Goal: Information Seeking & Learning: Check status

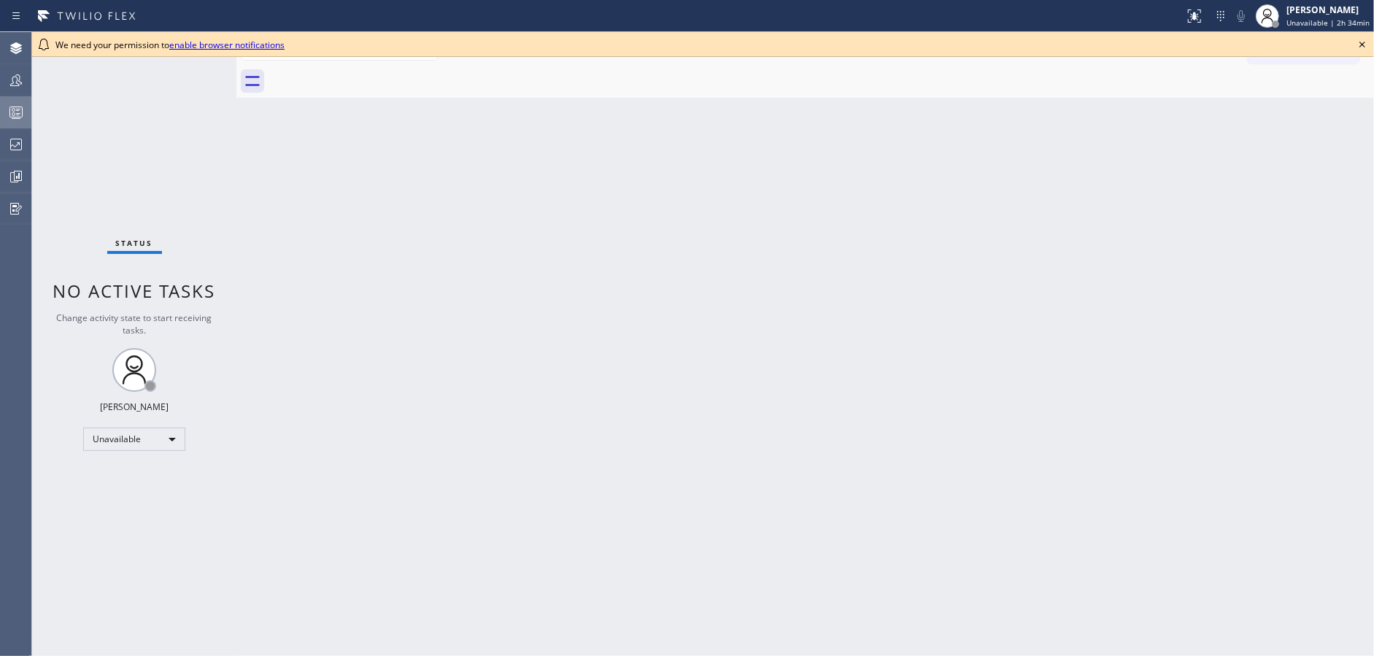
click at [5, 106] on div at bounding box center [16, 113] width 32 height 18
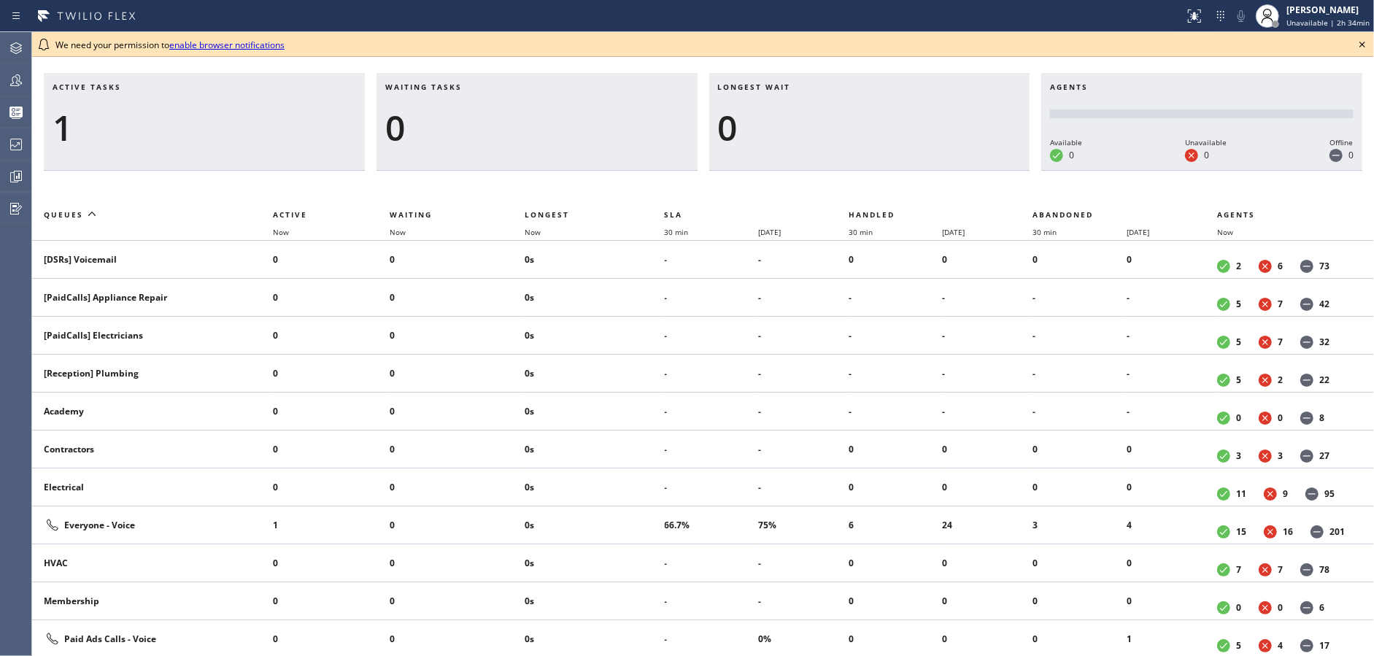
click at [1365, 42] on icon at bounding box center [1363, 45] width 6 height 6
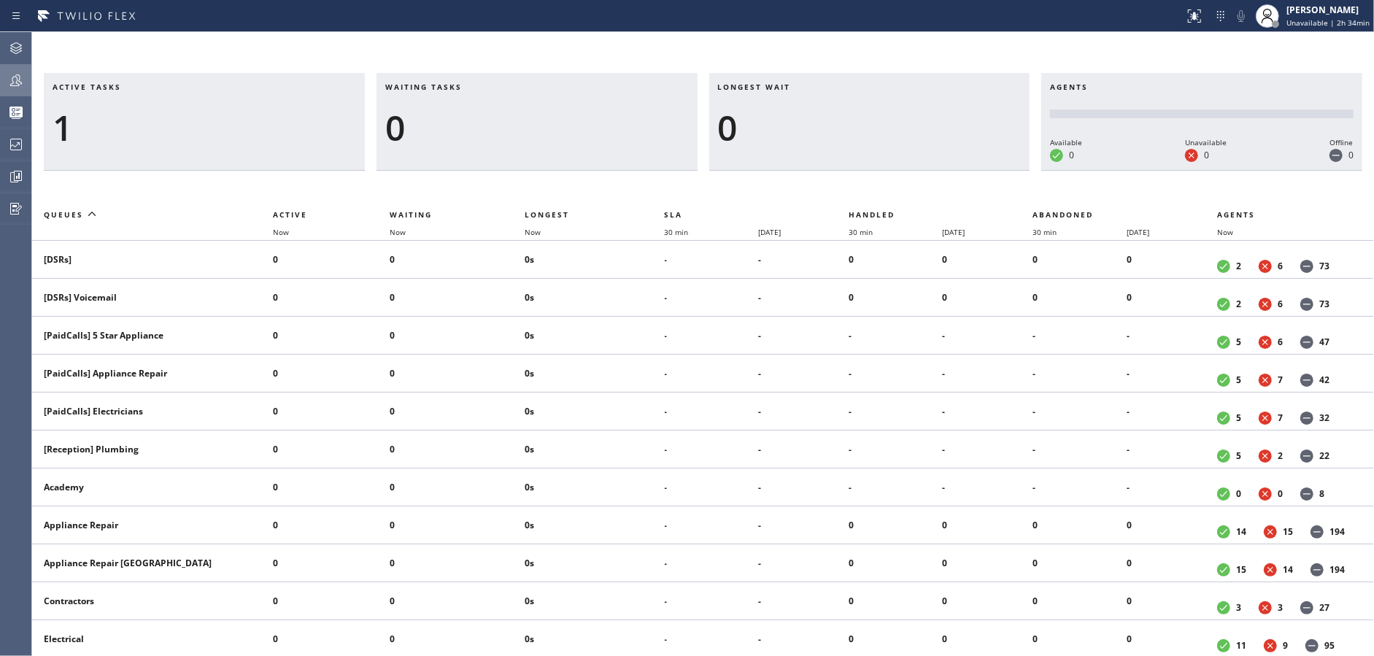
click at [6, 81] on div at bounding box center [16, 81] width 32 height 18
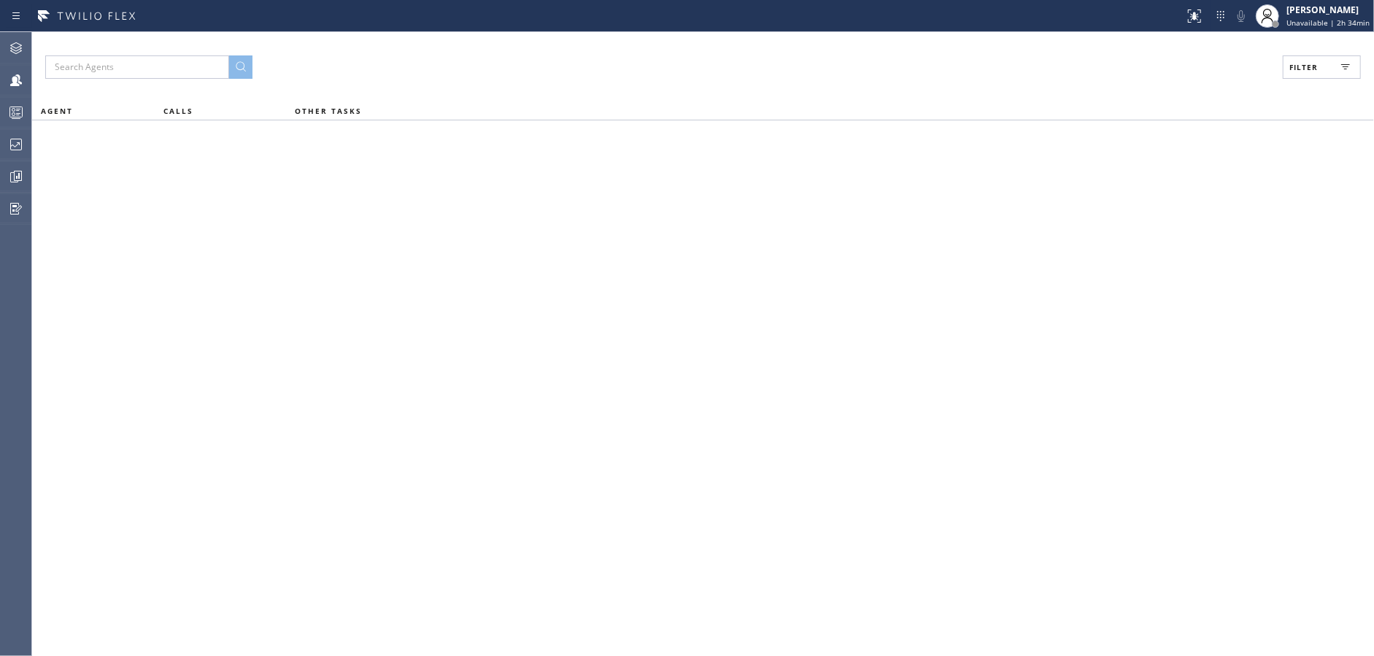
click at [1298, 58] on button "Filter" at bounding box center [1322, 66] width 78 height 23
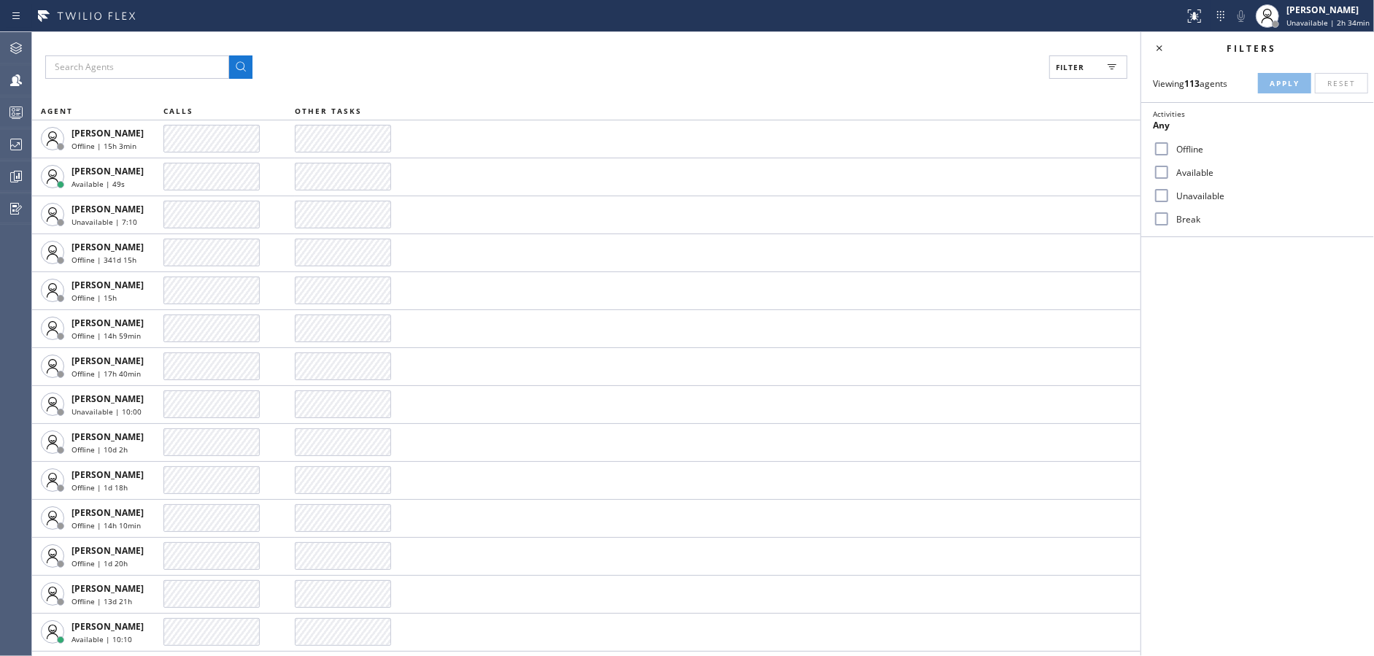
click at [1160, 163] on input "Available" at bounding box center [1162, 172] width 18 height 18
checkbox input "true"
click at [1155, 220] on input "Break" at bounding box center [1162, 219] width 18 height 18
checkbox input "true"
click at [1286, 79] on span "Apply" at bounding box center [1285, 83] width 30 height 10
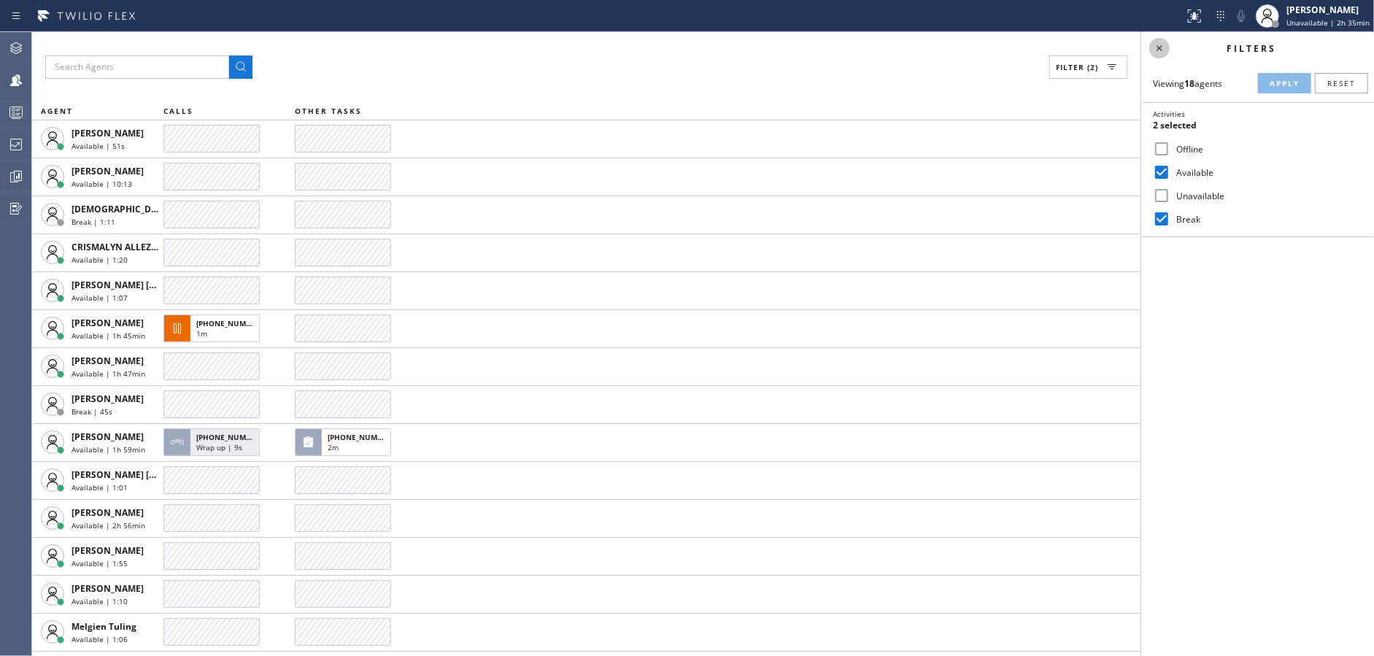
click at [1165, 54] on icon at bounding box center [1160, 48] width 18 height 18
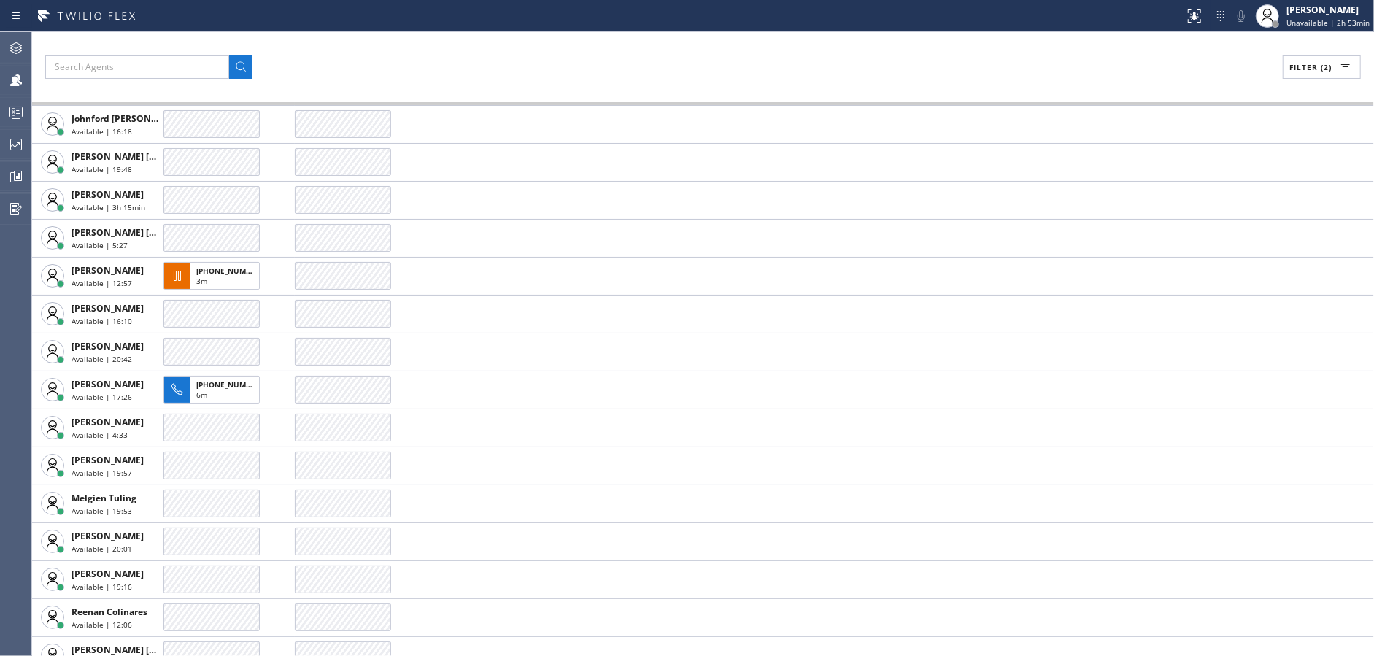
scroll to position [640, 0]
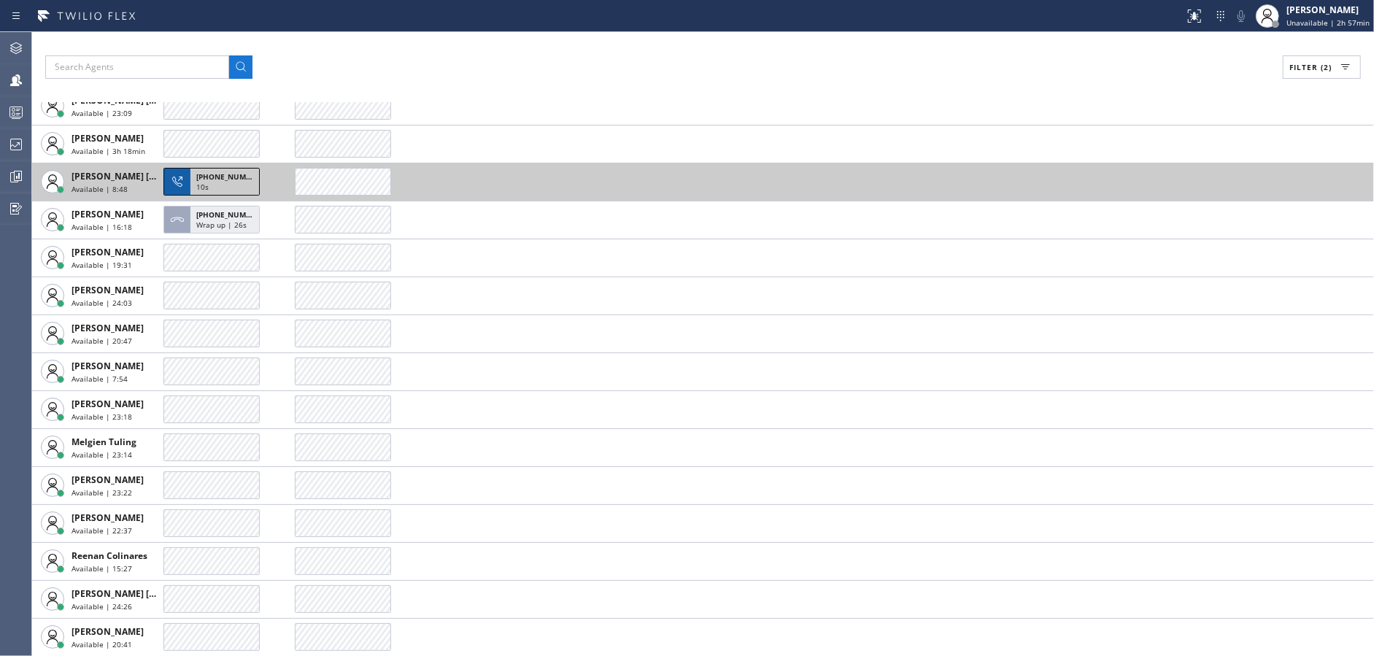
click at [226, 182] on div "10s" at bounding box center [224, 188] width 57 height 13
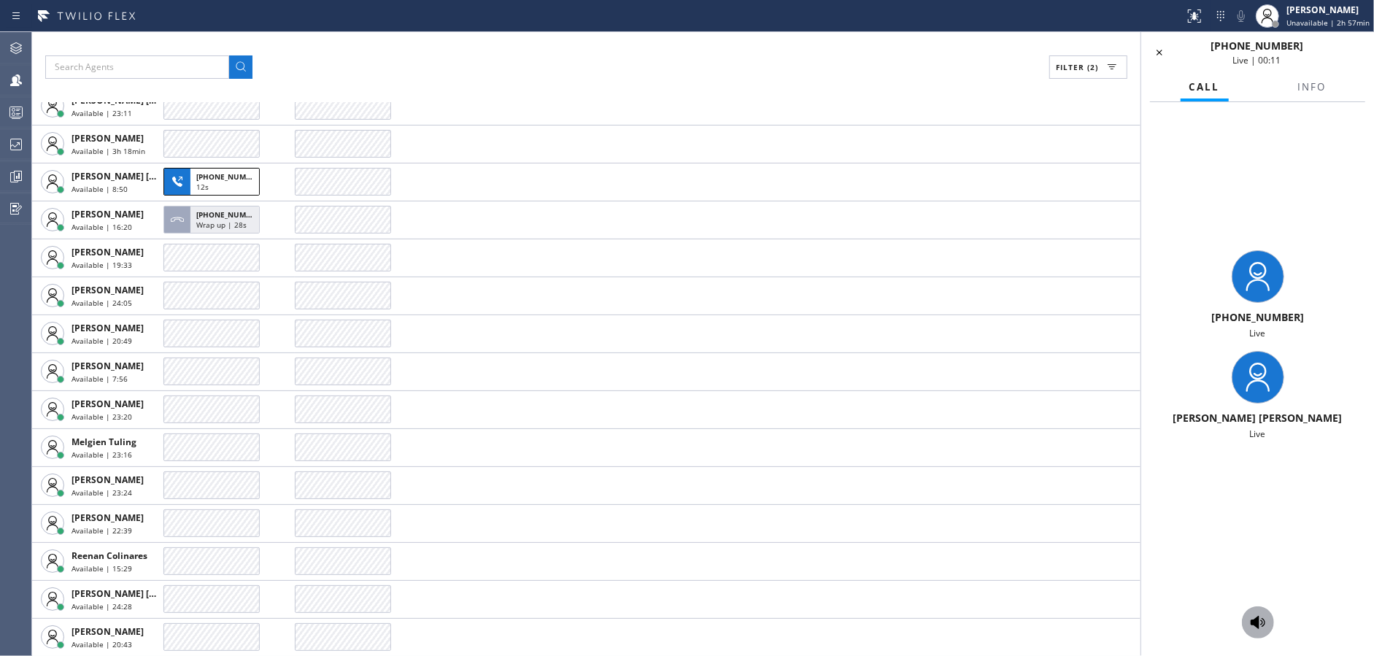
click at [1255, 627] on icon at bounding box center [1258, 623] width 18 height 18
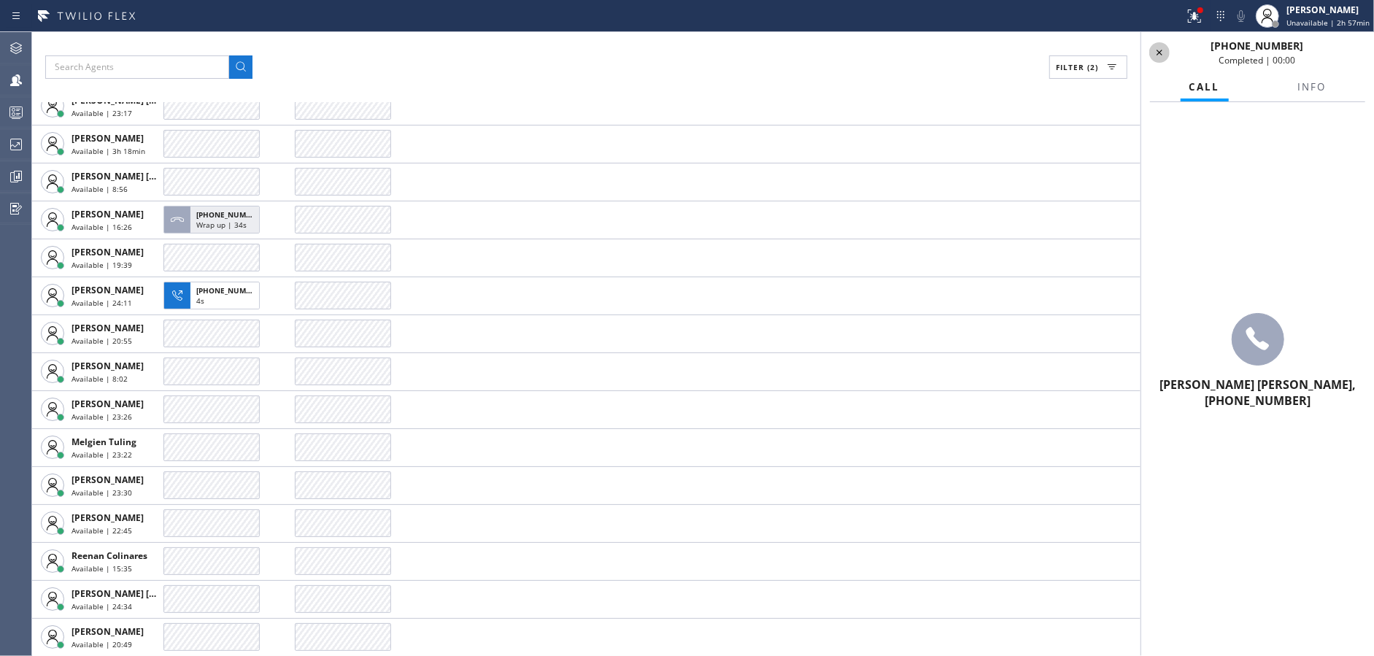
click at [1156, 52] on icon at bounding box center [1160, 53] width 18 height 18
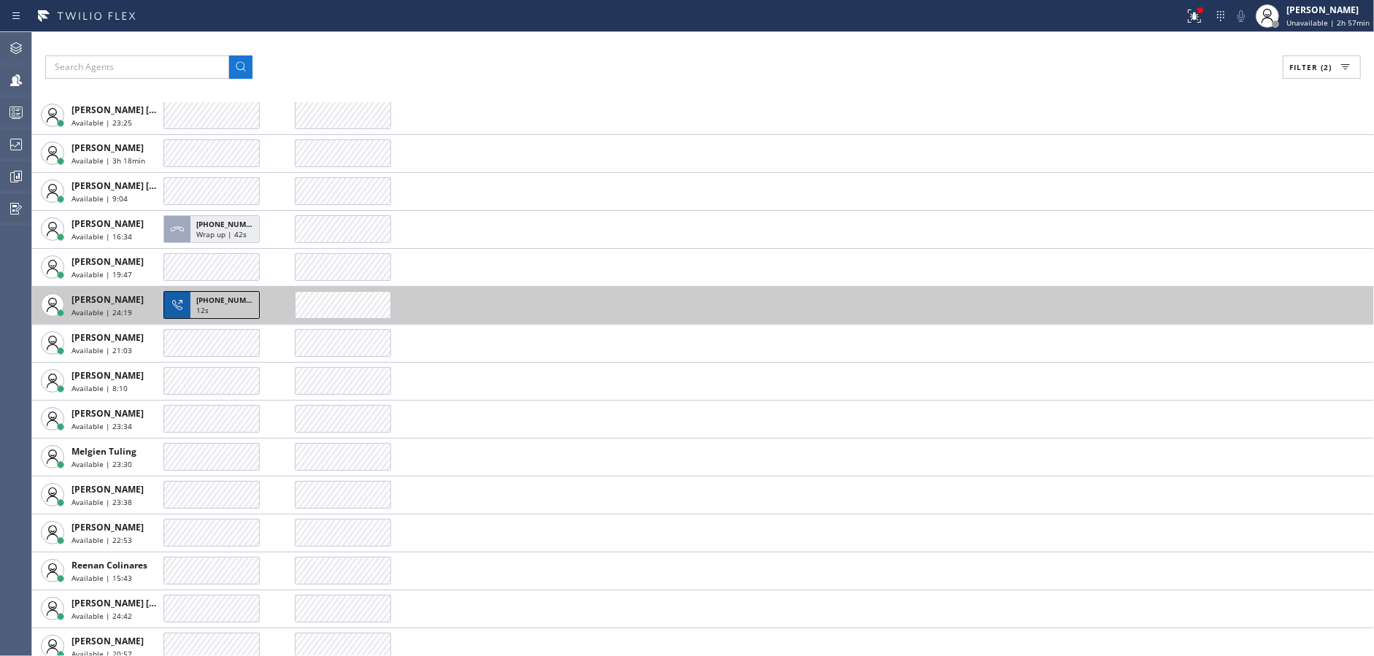
scroll to position [602, 0]
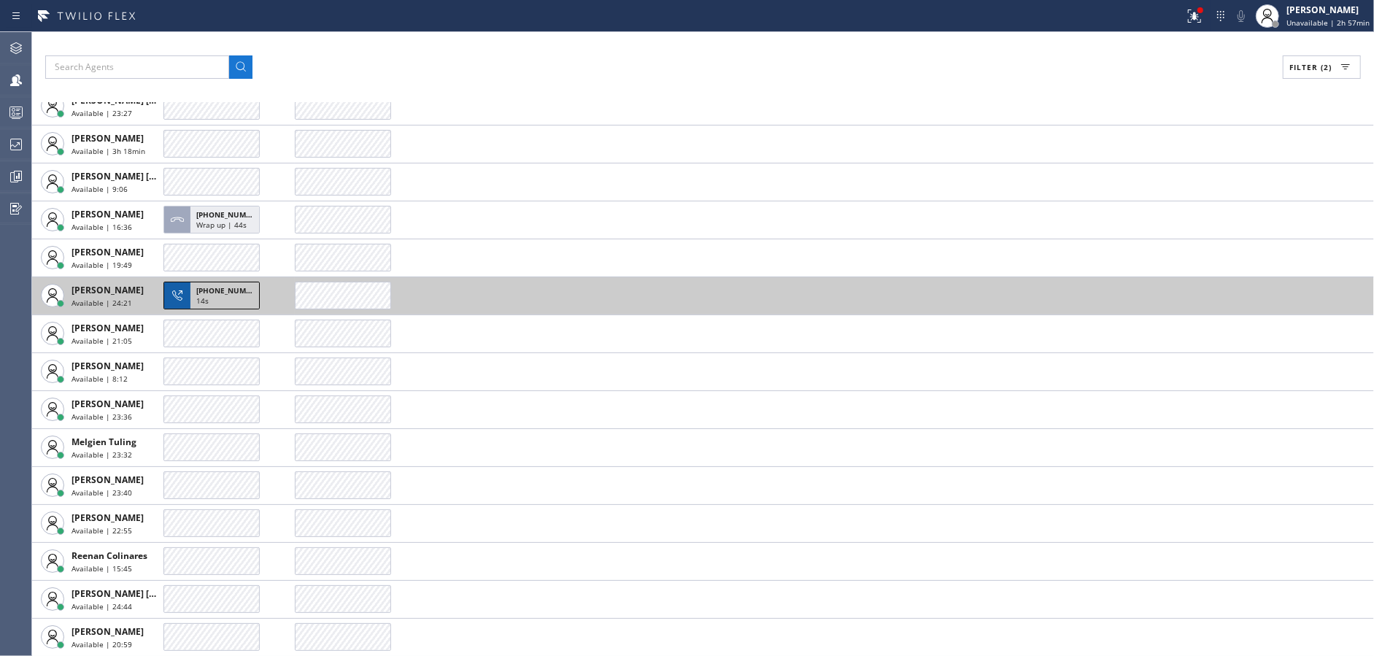
click at [220, 300] on div "14s" at bounding box center [224, 302] width 57 height 13
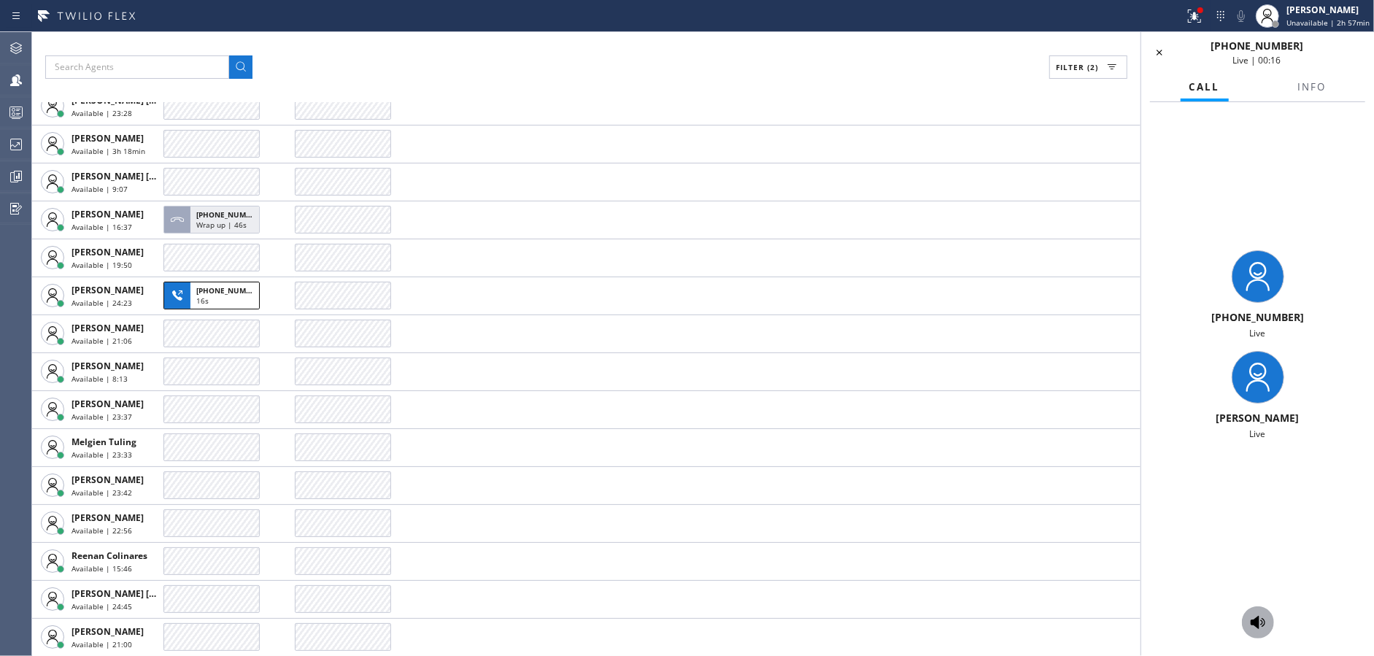
click at [1255, 625] on icon at bounding box center [1258, 622] width 15 height 13
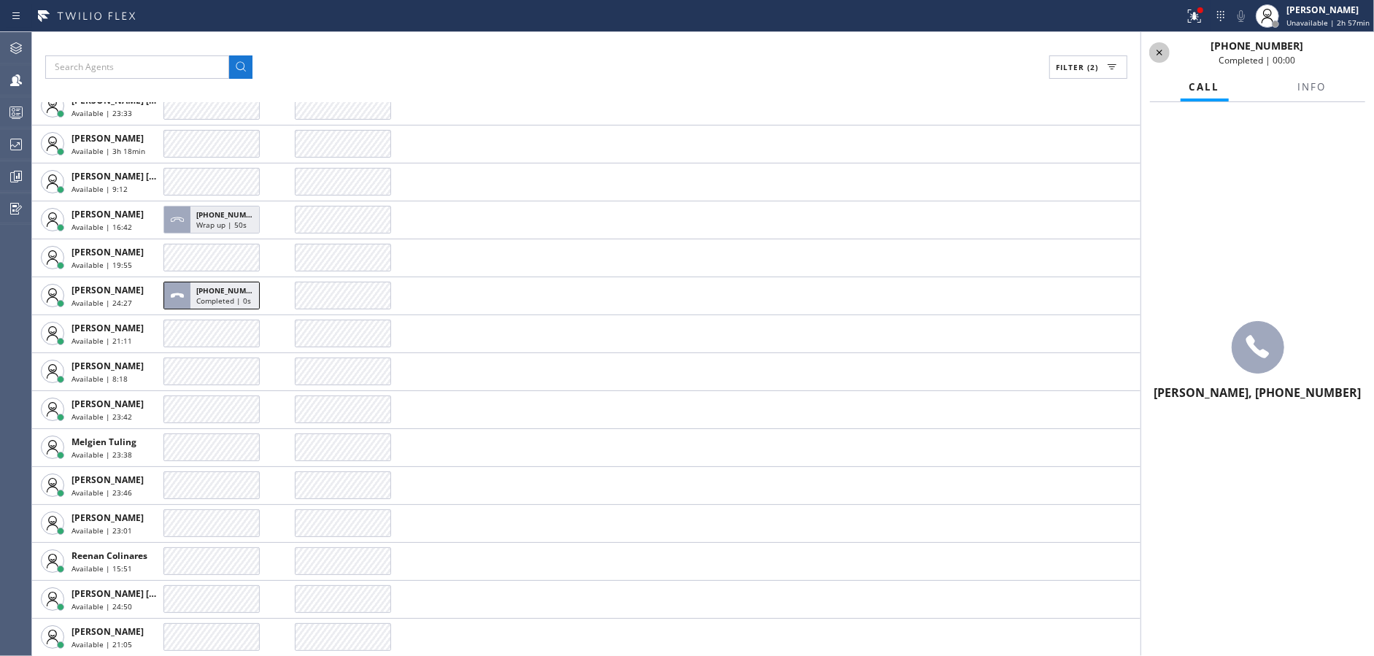
click at [1166, 53] on icon at bounding box center [1160, 53] width 18 height 18
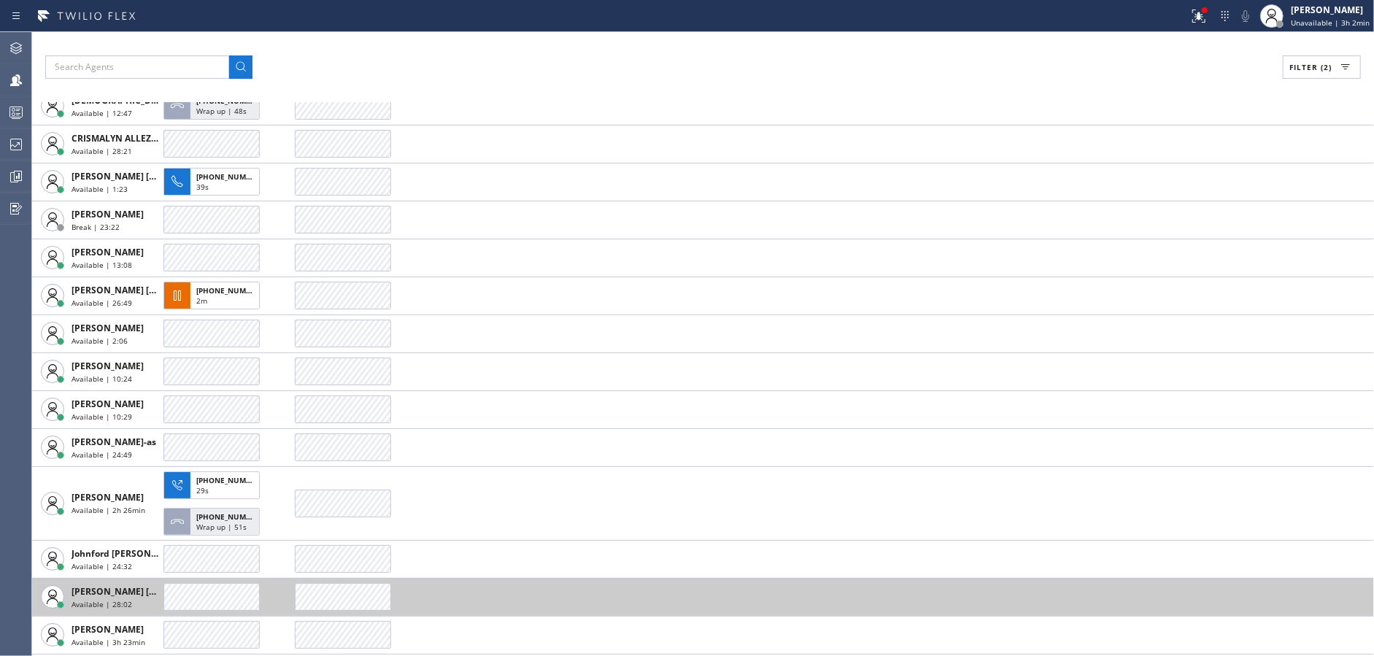
scroll to position [203, 0]
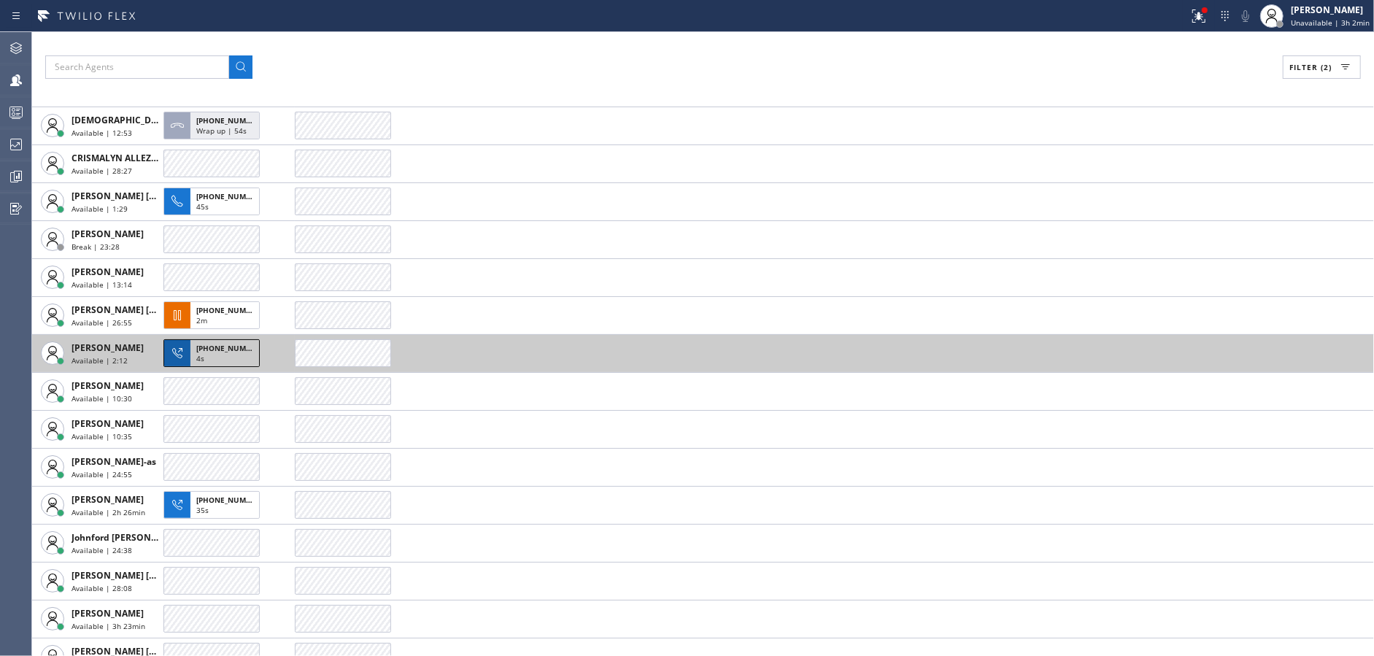
click at [235, 355] on div "4s" at bounding box center [224, 359] width 57 height 13
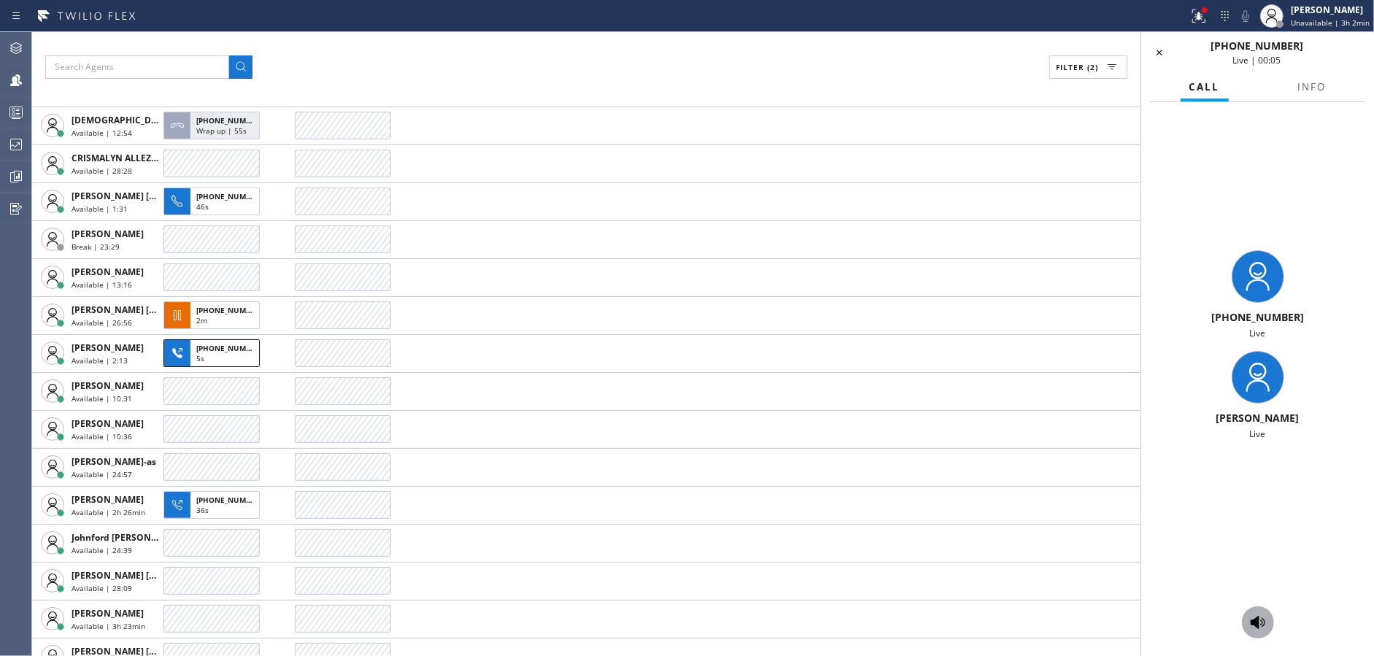
click at [1261, 623] on icon at bounding box center [1258, 623] width 18 height 18
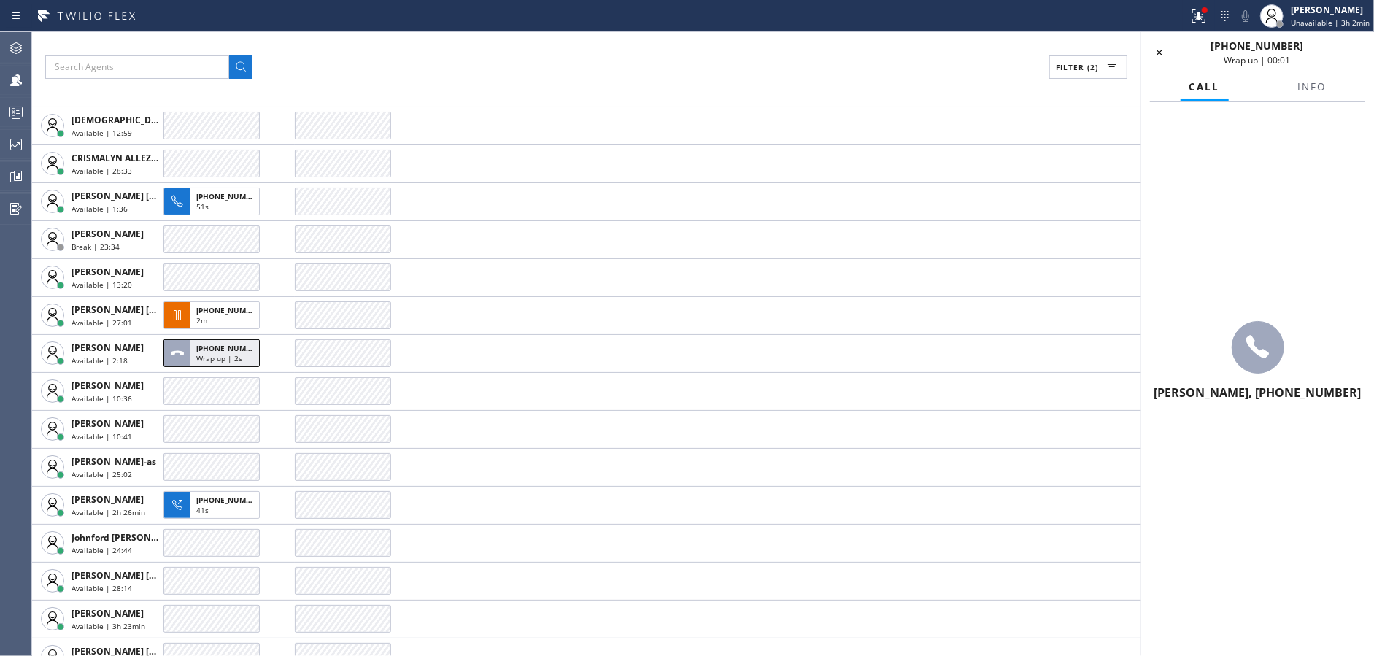
click at [1171, 58] on div "[PHONE_NUMBER] Wrap up | 00:01" at bounding box center [1257, 53] width 217 height 28
click at [1156, 49] on icon at bounding box center [1160, 53] width 18 height 18
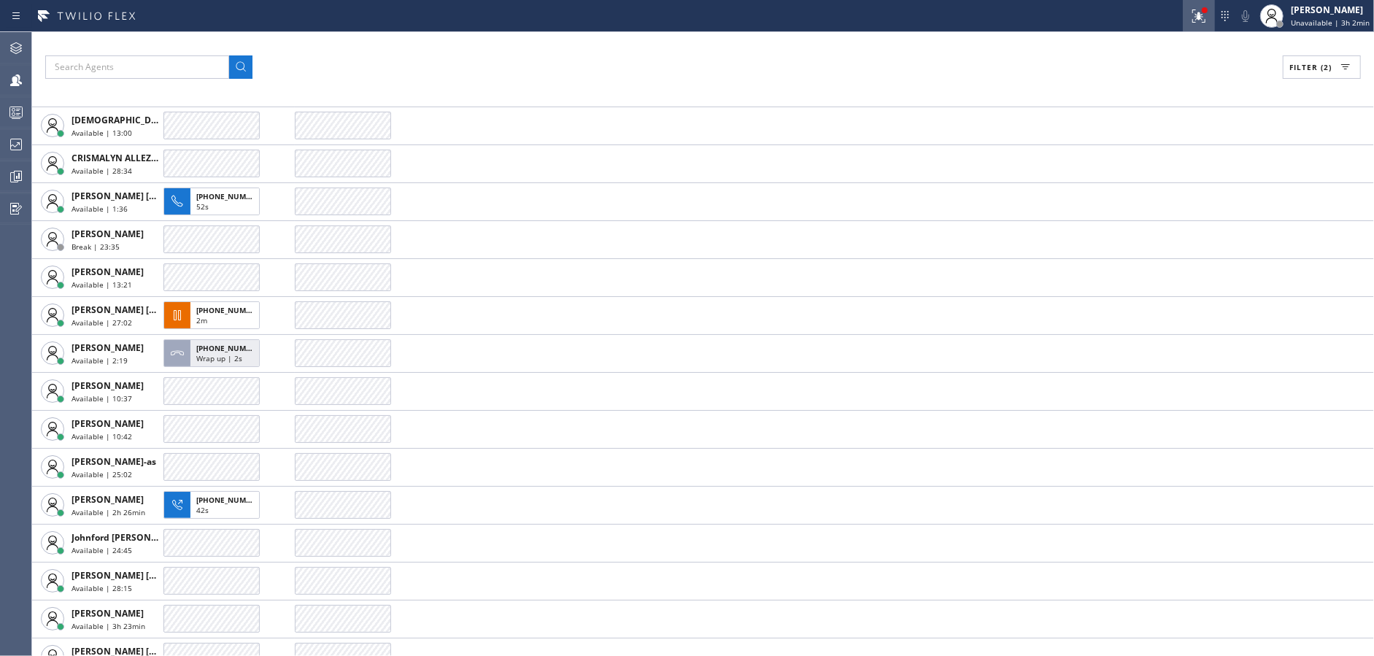
click at [1207, 15] on icon at bounding box center [1199, 16] width 18 height 18
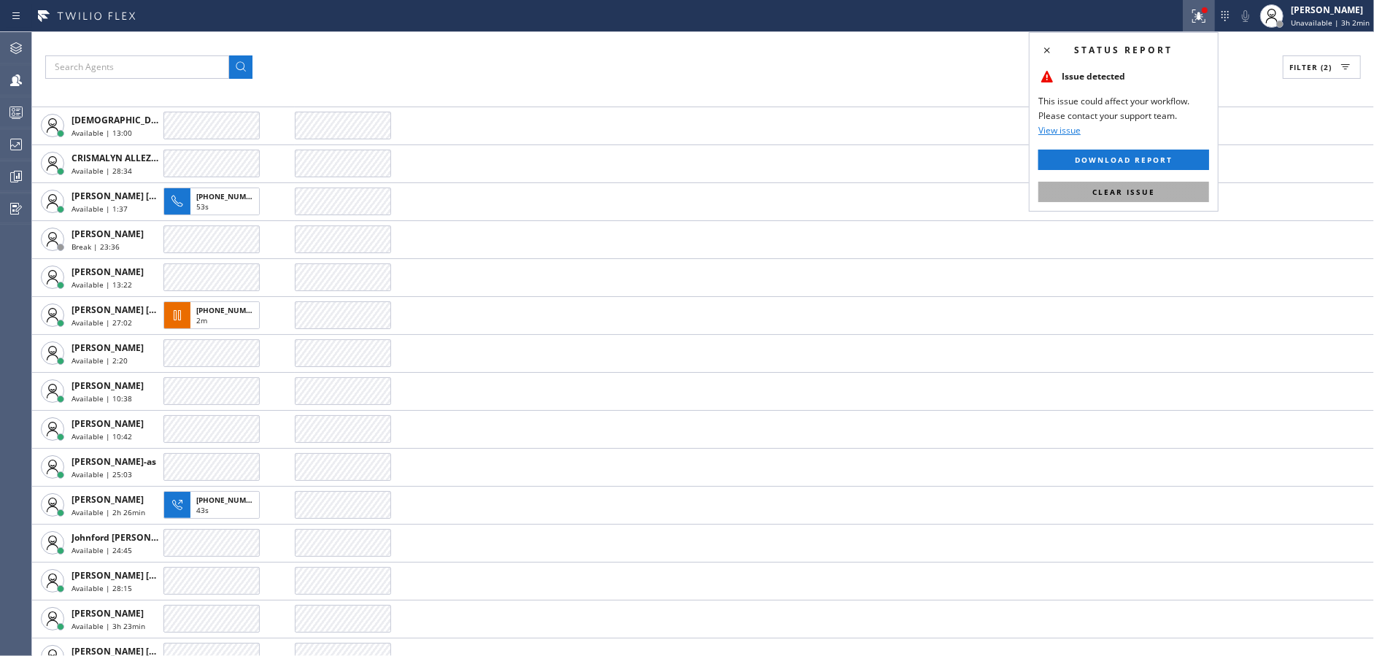
click at [1168, 198] on button "Clear issue" at bounding box center [1124, 192] width 171 height 20
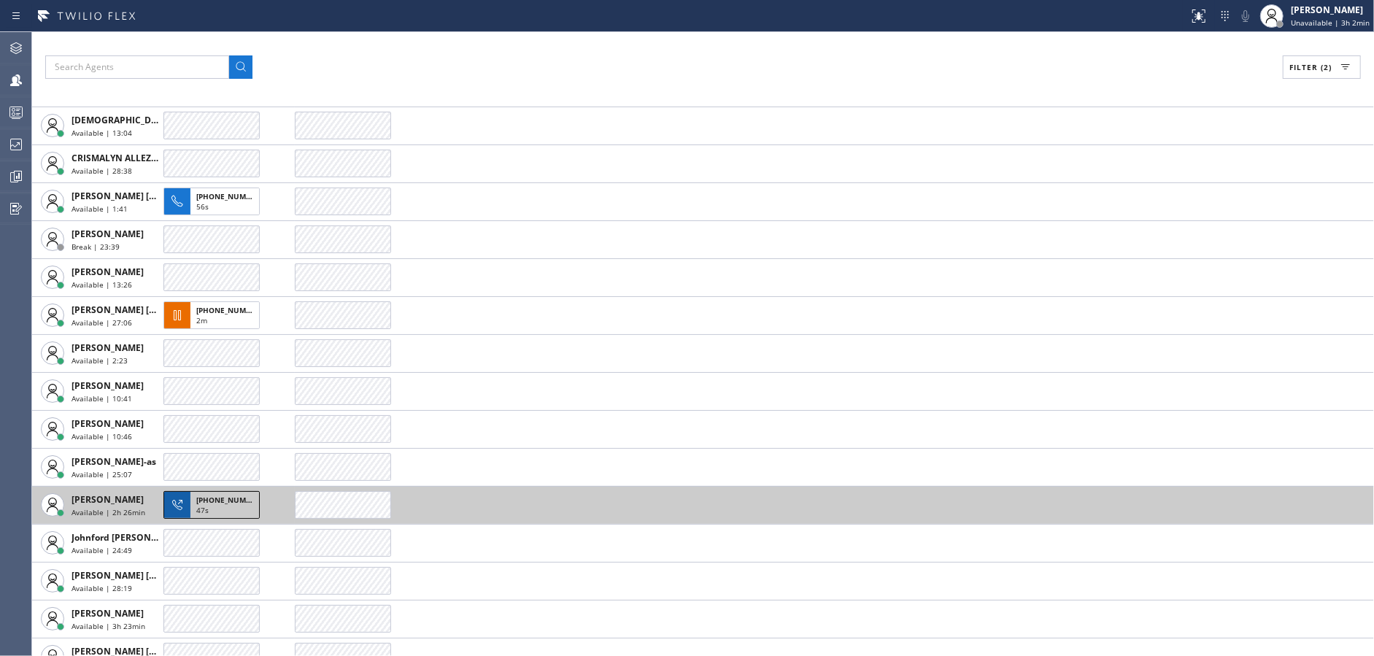
click at [219, 506] on div "47s" at bounding box center [224, 511] width 57 height 13
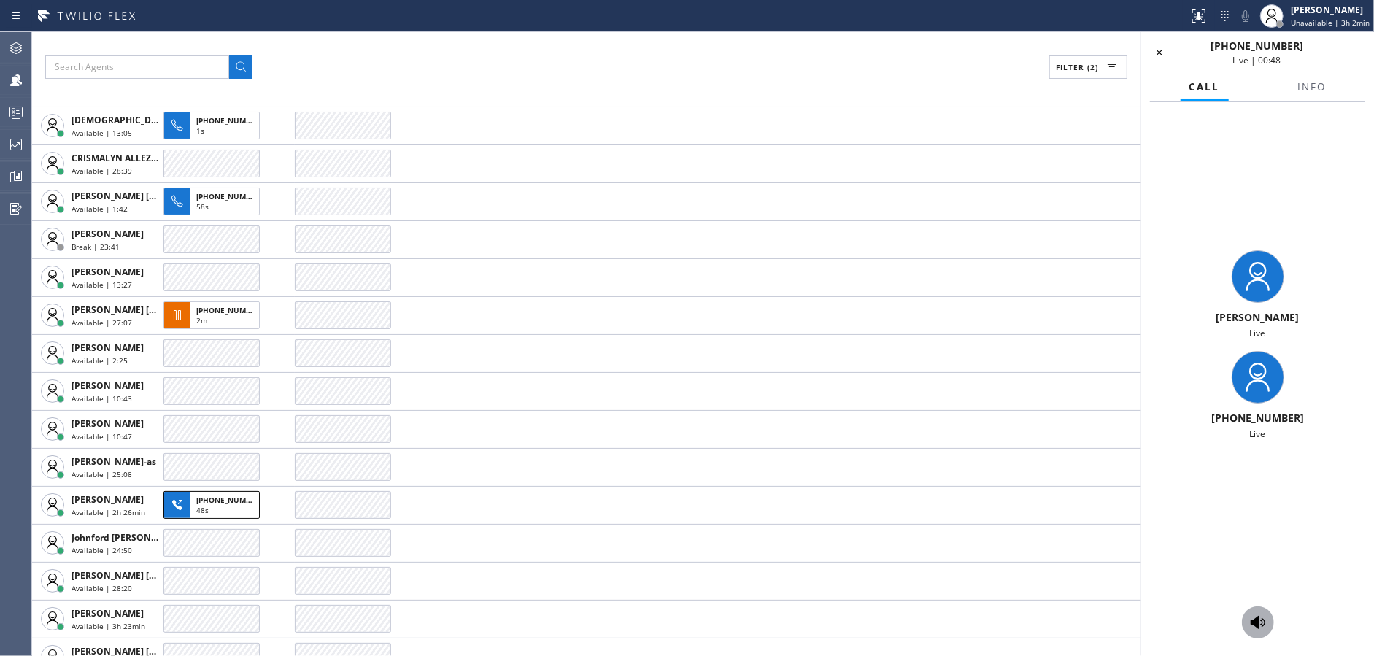
click at [1259, 628] on icon at bounding box center [1258, 623] width 18 height 18
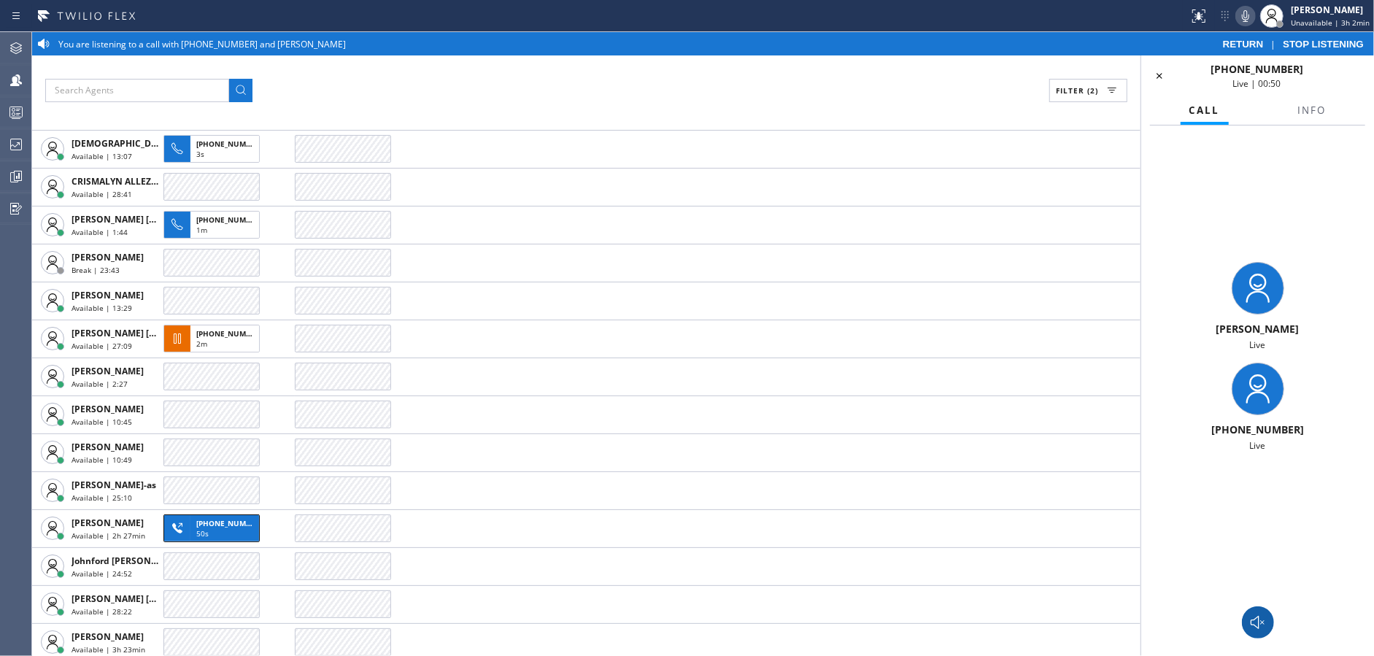
click at [1248, 17] on icon at bounding box center [1245, 16] width 7 height 12
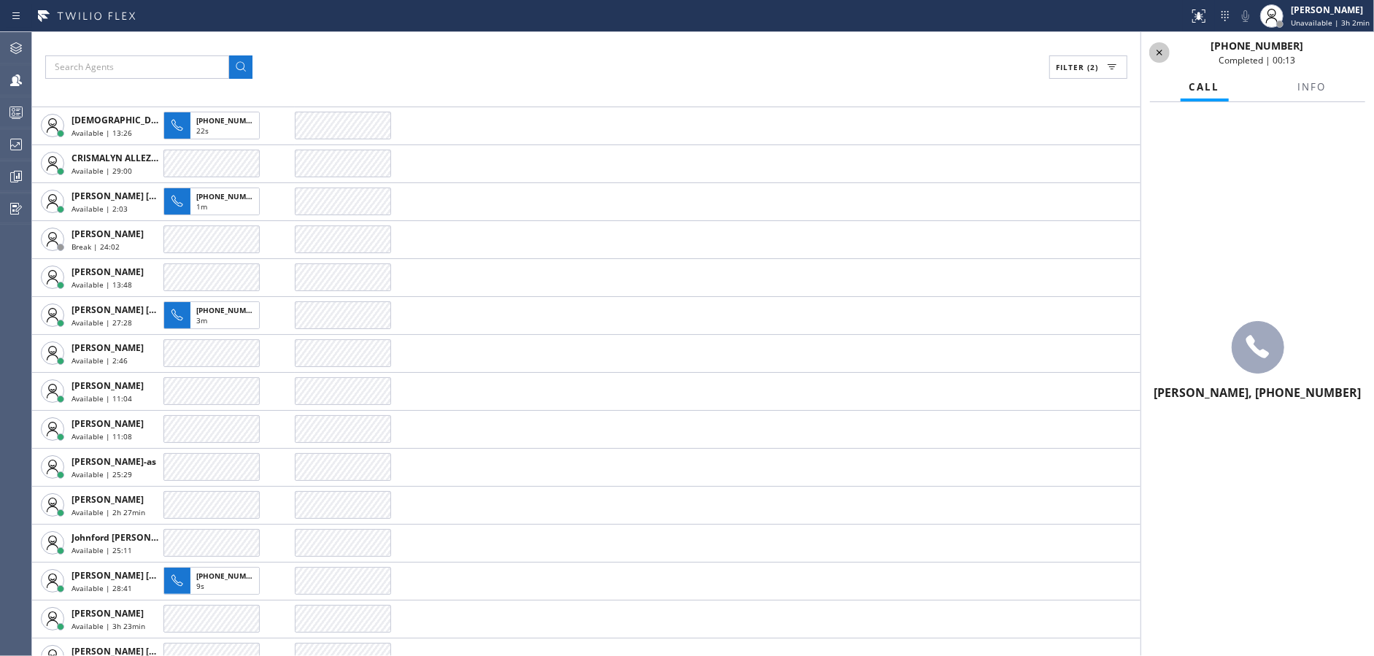
click at [1168, 47] on icon at bounding box center [1160, 53] width 18 height 18
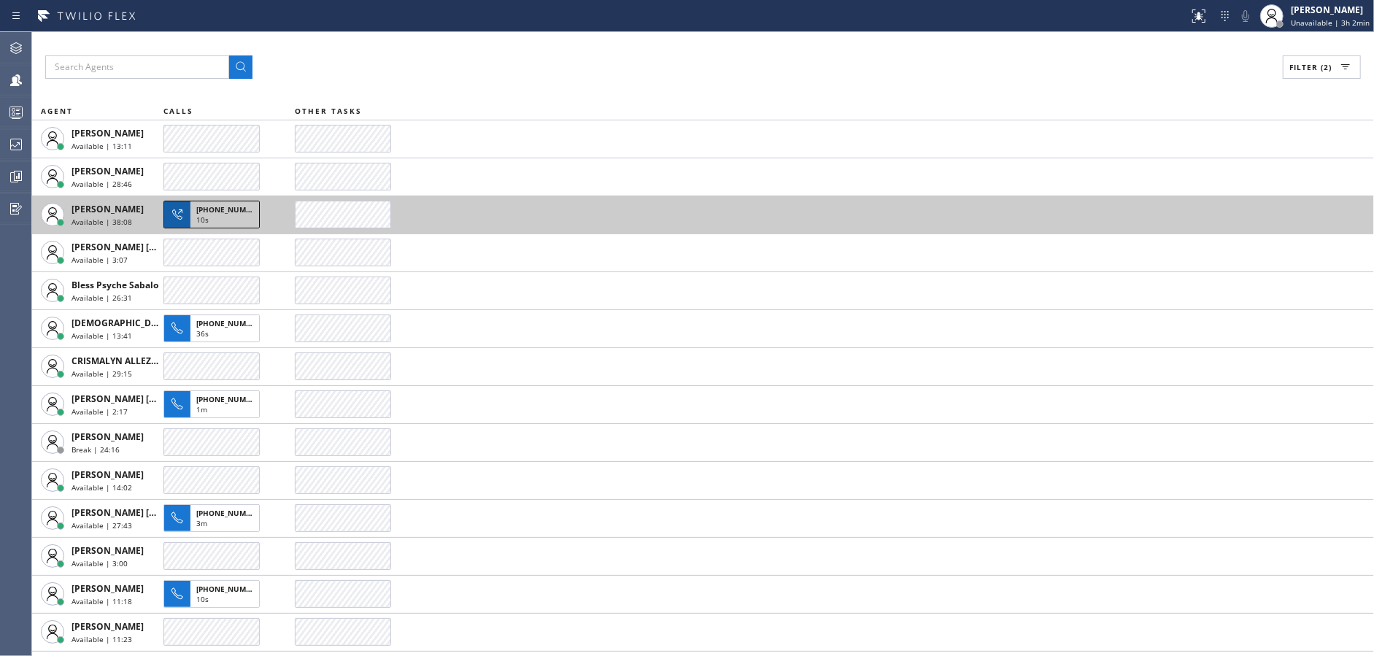
click at [220, 215] on div "10s" at bounding box center [224, 221] width 57 height 13
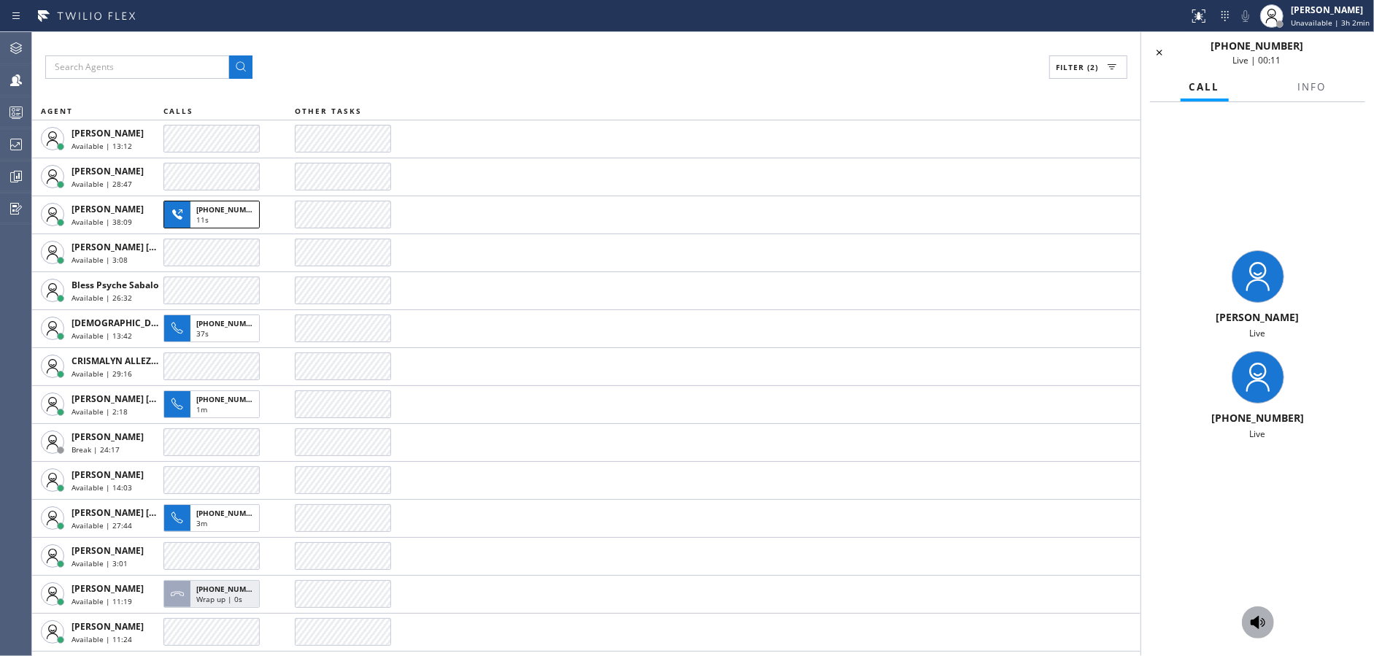
click at [1260, 620] on icon at bounding box center [1258, 622] width 15 height 13
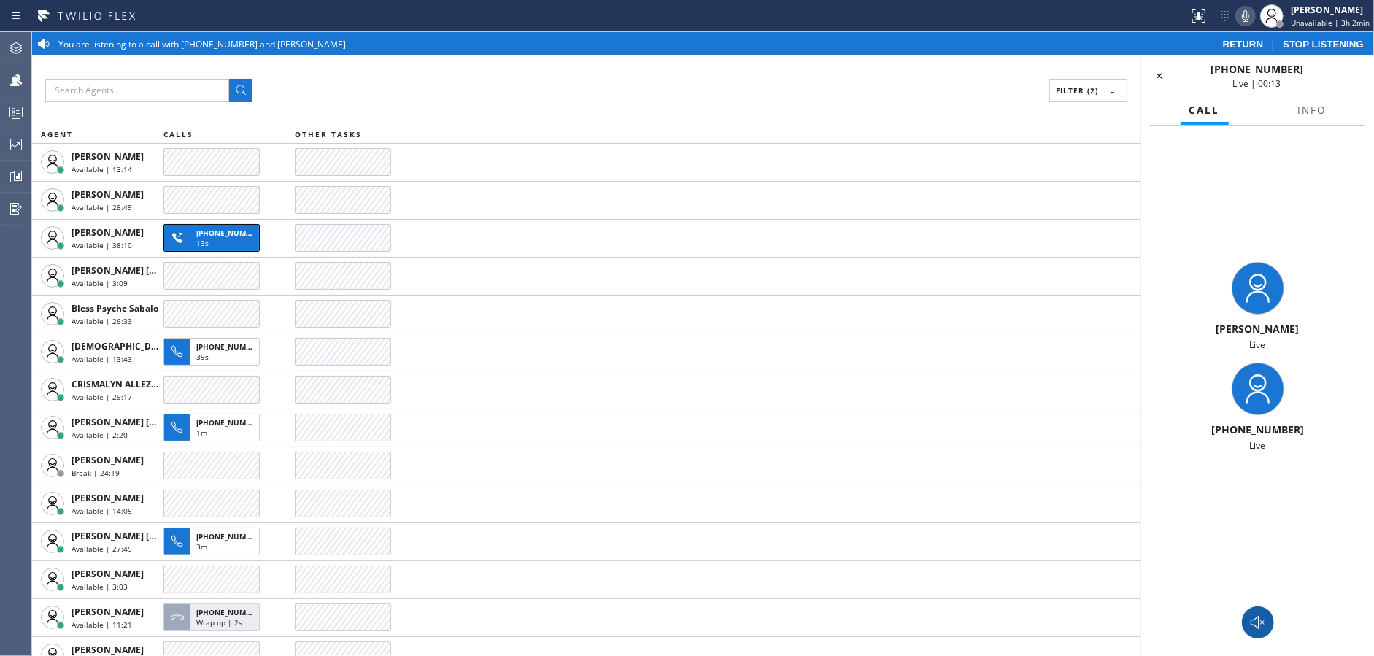
click at [1252, 13] on icon at bounding box center [1246, 16] width 18 height 18
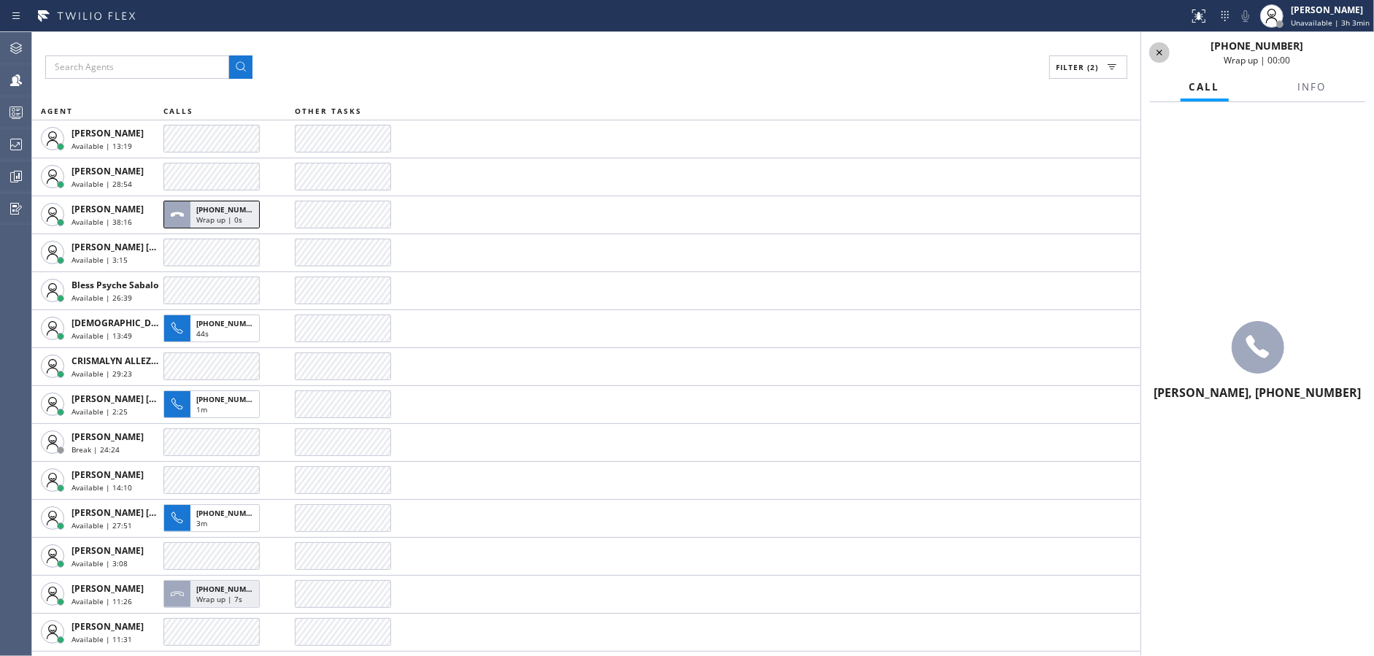
click at [1163, 53] on icon at bounding box center [1160, 53] width 18 height 18
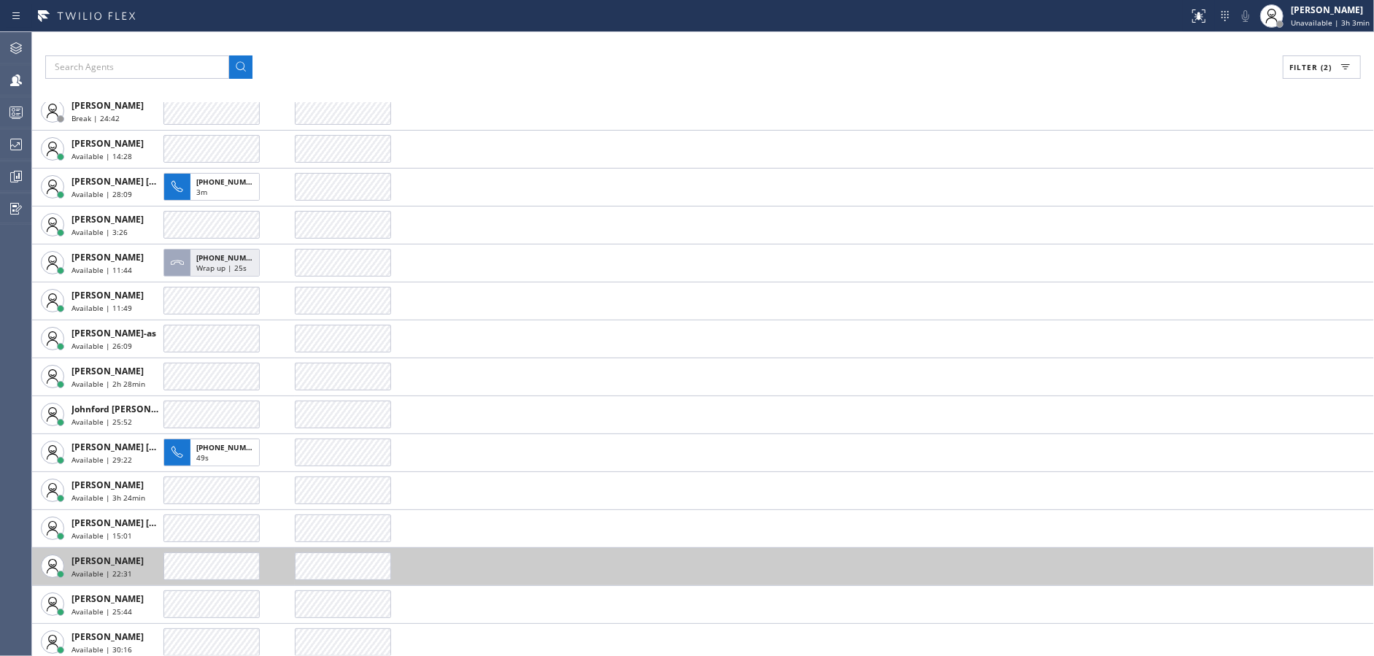
scroll to position [205, 0]
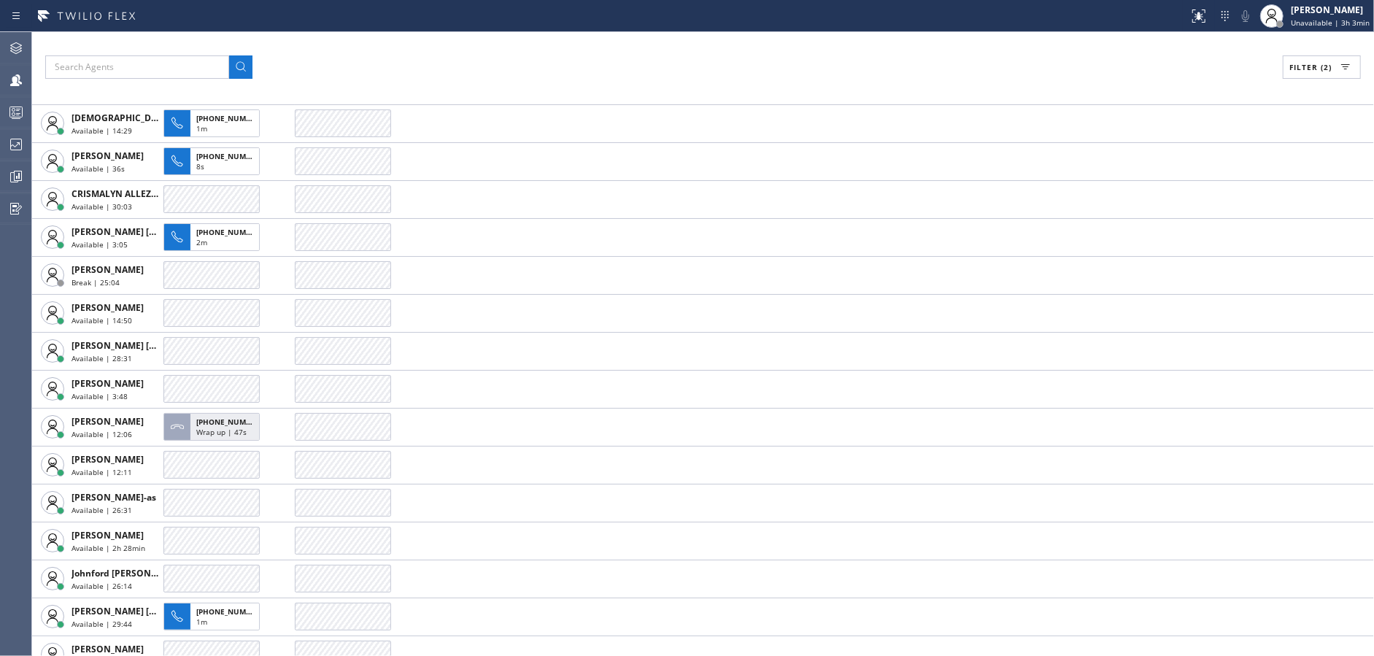
click at [538, 44] on div "Filter (2) AGENT CALLS OTHER TASKS [PERSON_NAME] Available | 13:59 [PERSON_NAME…" at bounding box center [703, 344] width 1342 height 624
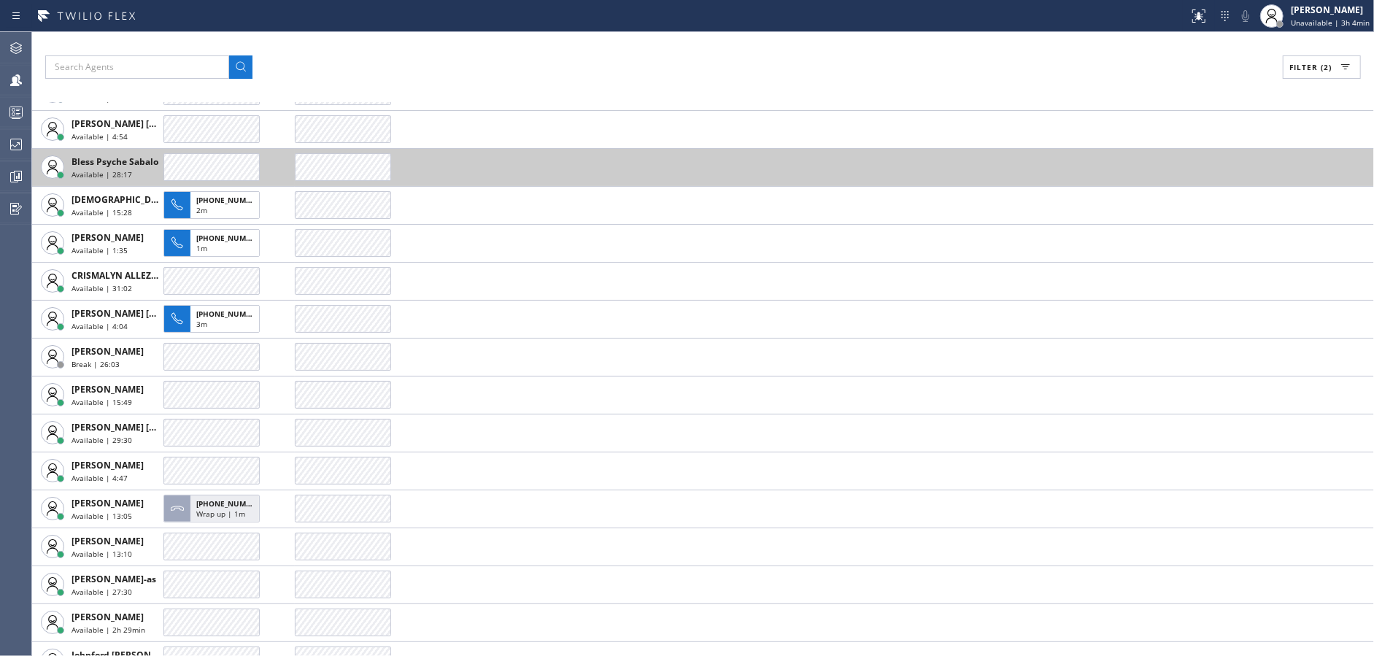
scroll to position [0, 0]
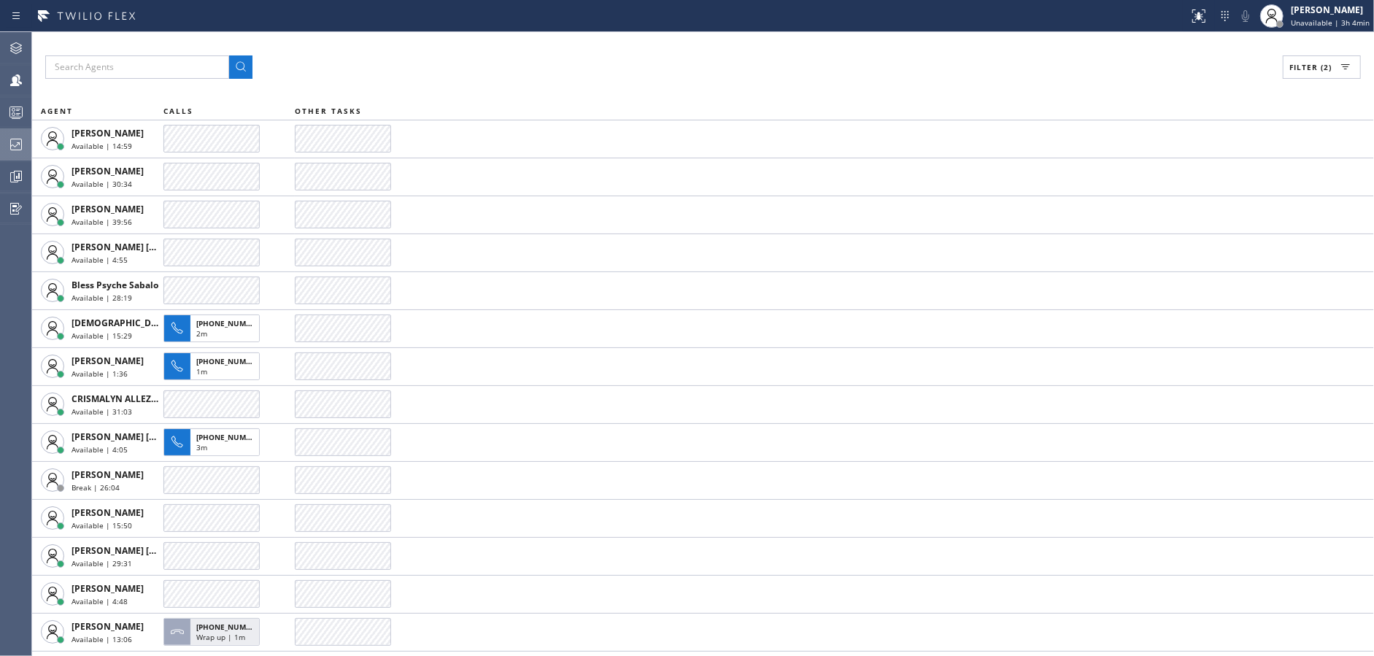
click at [12, 139] on icon at bounding box center [16, 145] width 12 height 12
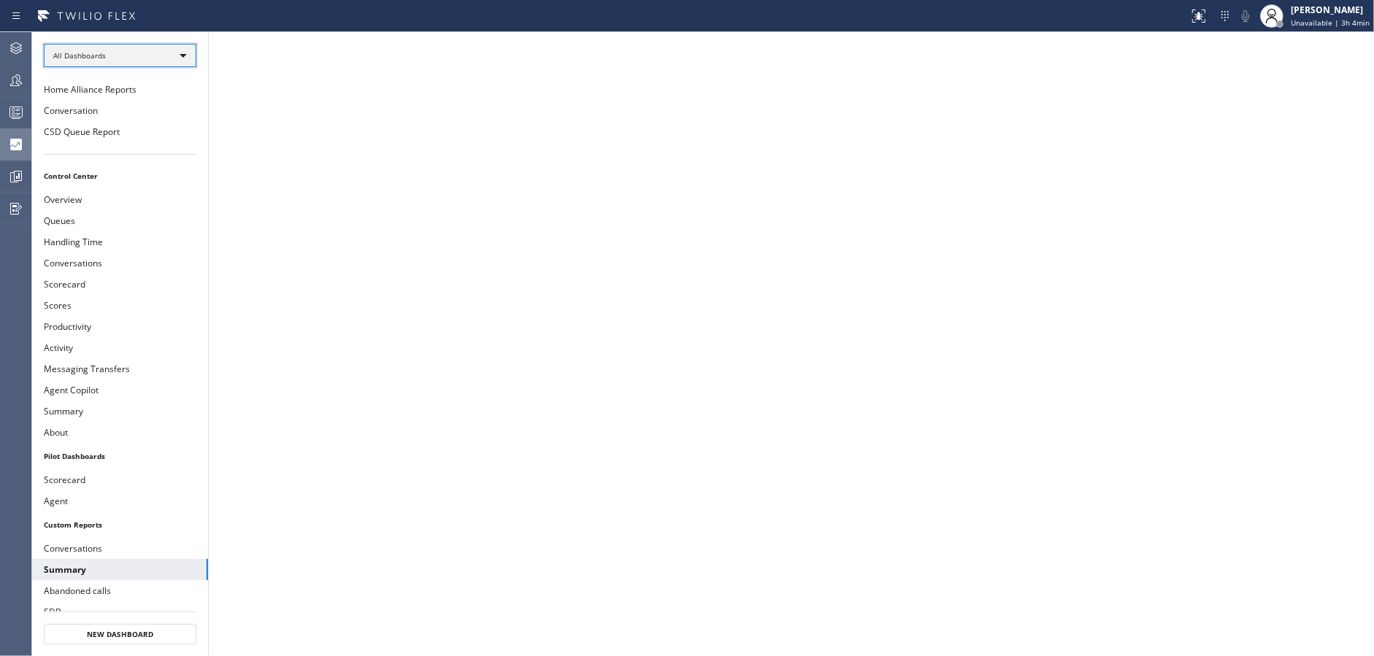
click at [169, 50] on div "All Dashboards" at bounding box center [120, 55] width 153 height 23
click at [158, 81] on li "All Dashboards" at bounding box center [120, 76] width 150 height 18
click at [143, 108] on button "Conversation" at bounding box center [120, 110] width 176 height 21
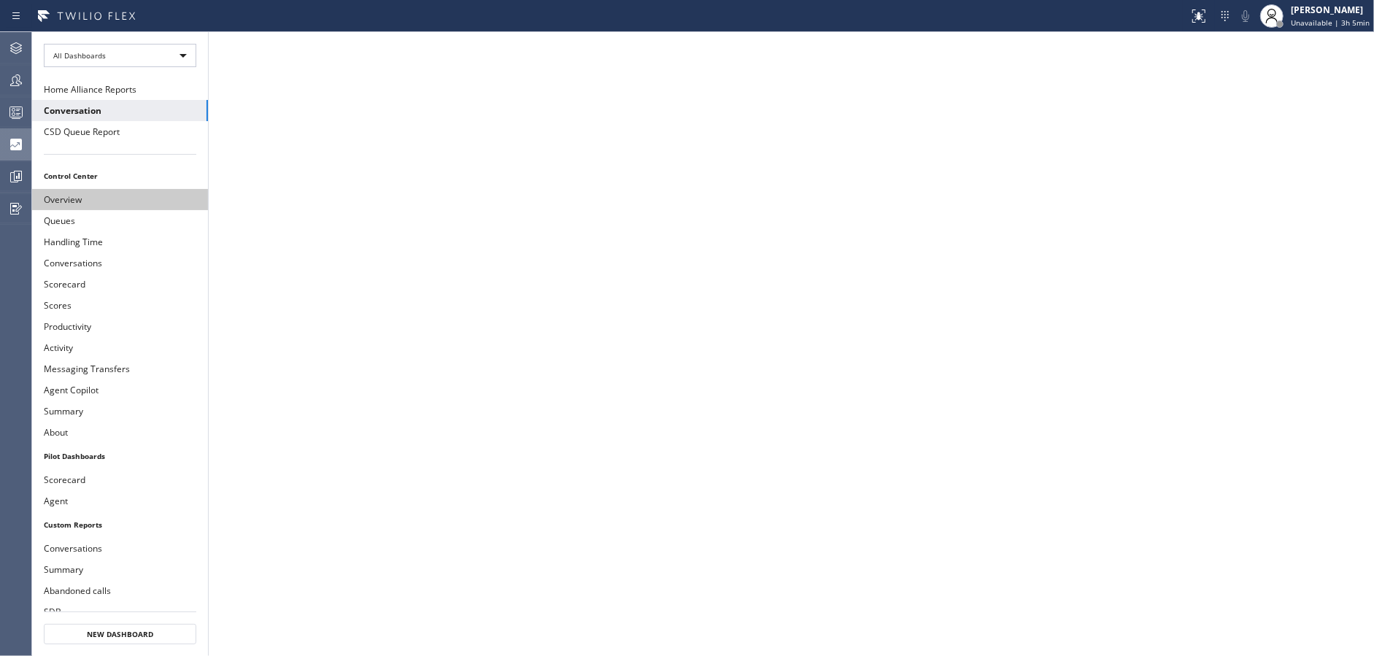
click at [107, 207] on button "Overview" at bounding box center [120, 199] width 176 height 21
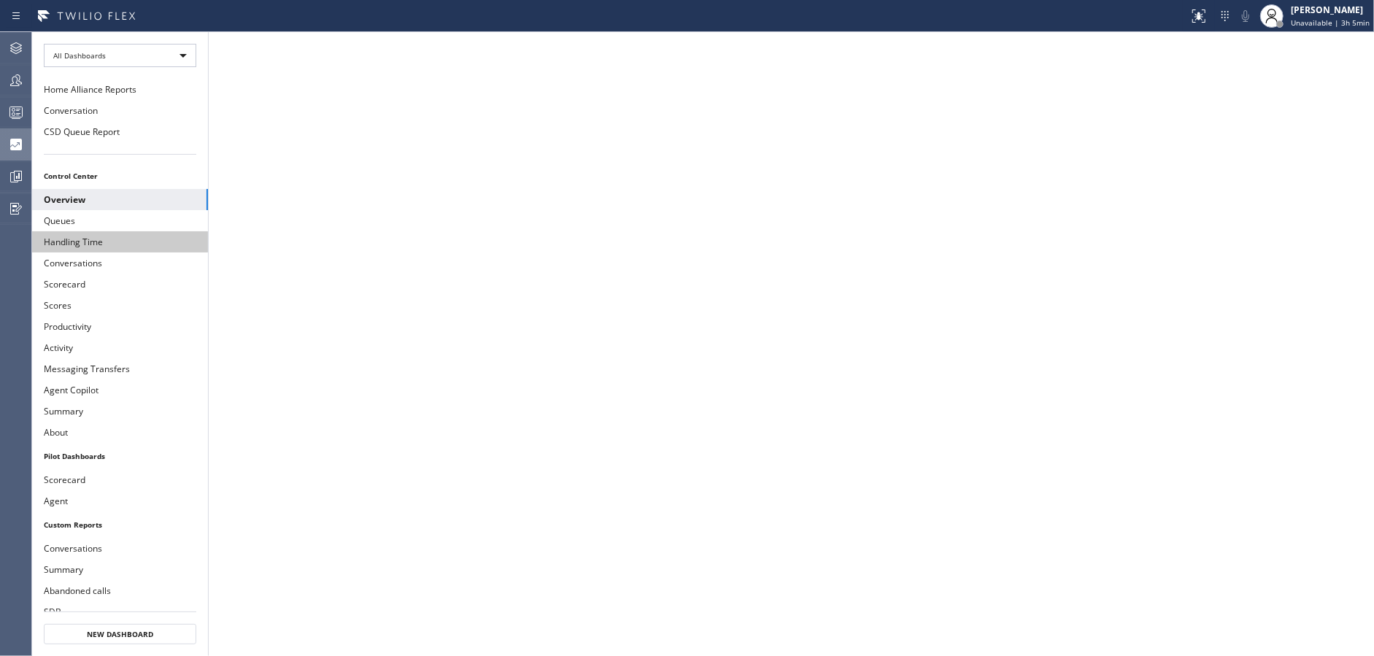
click at [107, 231] on button "Handling Time" at bounding box center [120, 241] width 176 height 21
click at [112, 258] on button "Conversations" at bounding box center [120, 263] width 176 height 21
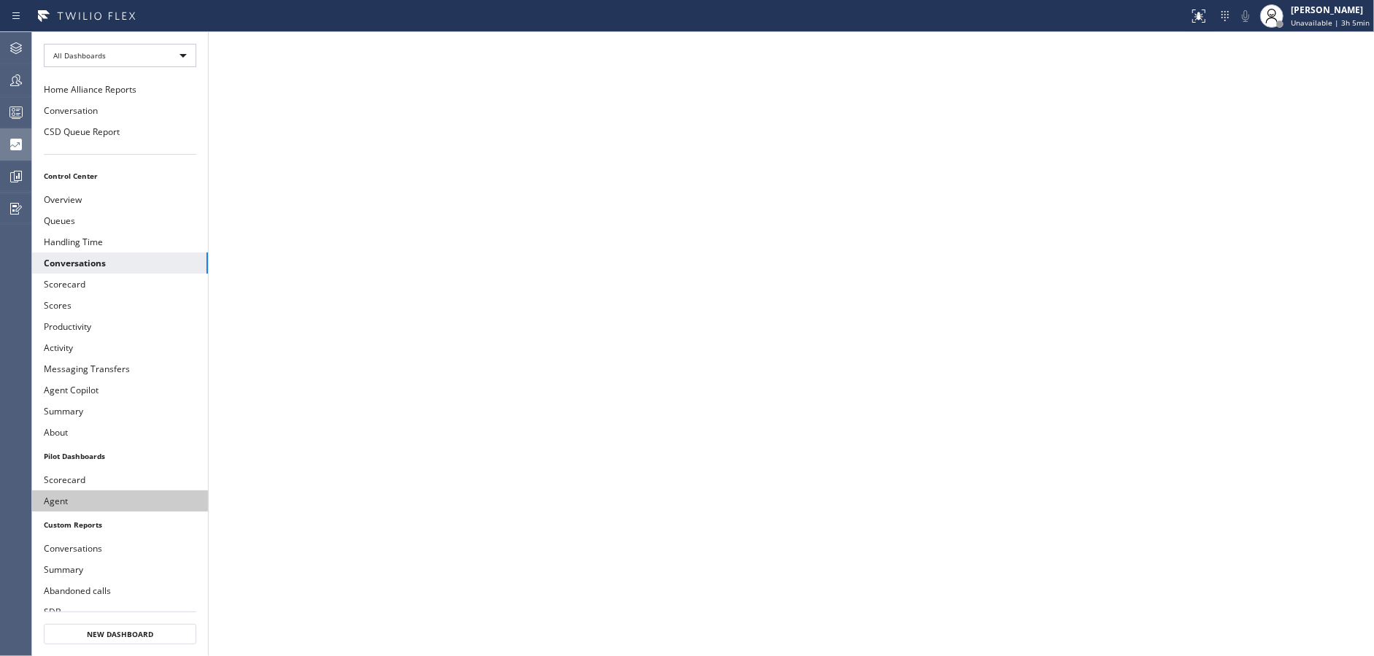
click at [110, 492] on button "Agent" at bounding box center [120, 500] width 176 height 21
click at [20, 110] on icon at bounding box center [16, 113] width 18 height 18
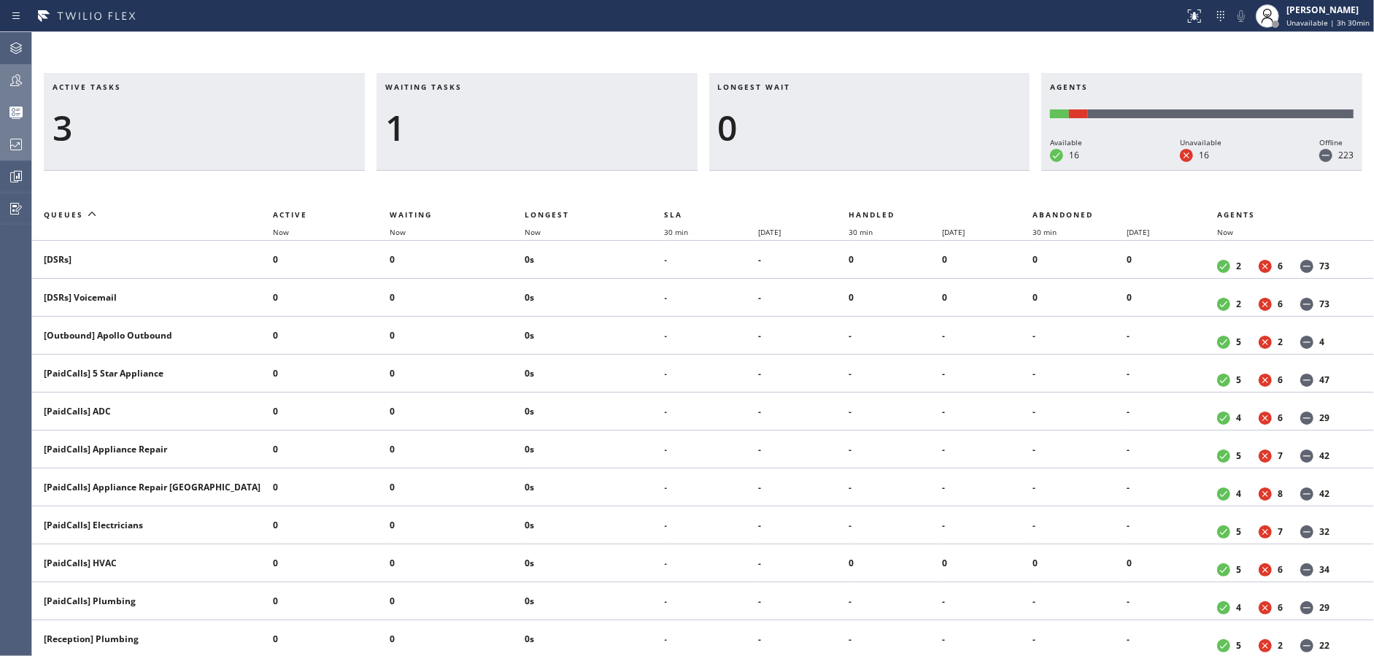
click at [21, 81] on icon at bounding box center [16, 81] width 18 height 18
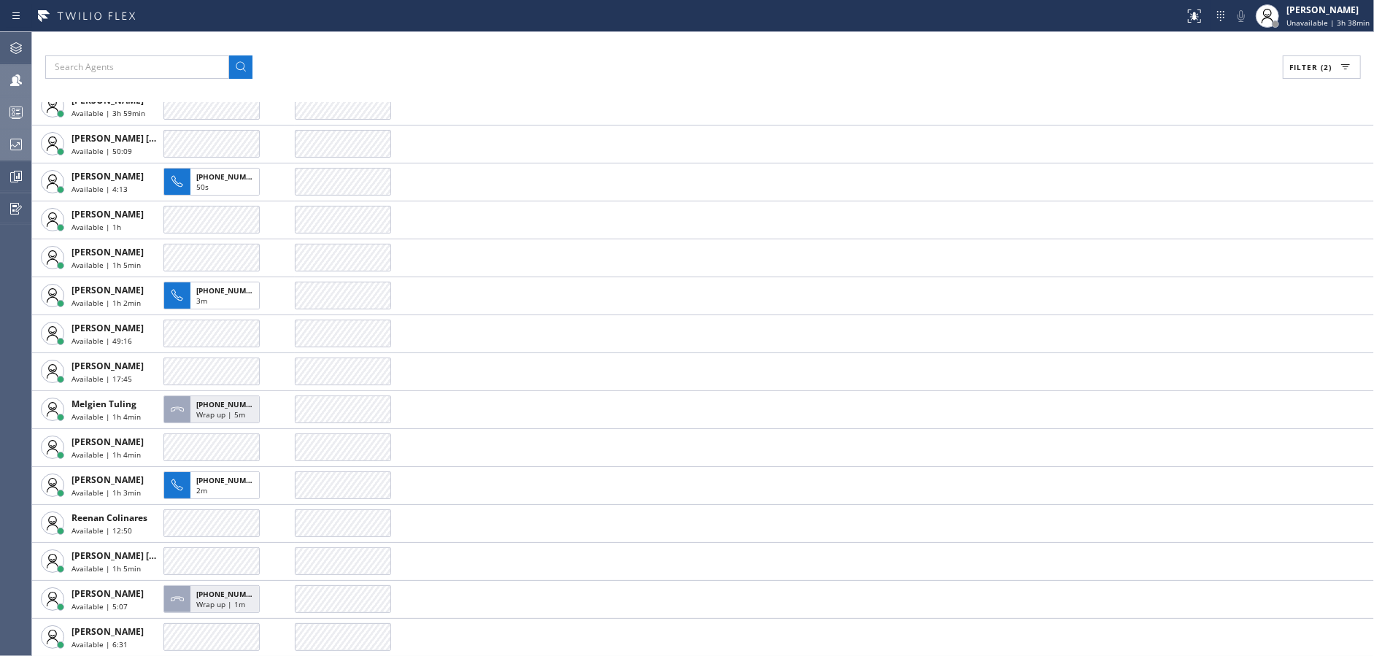
scroll to position [602, 0]
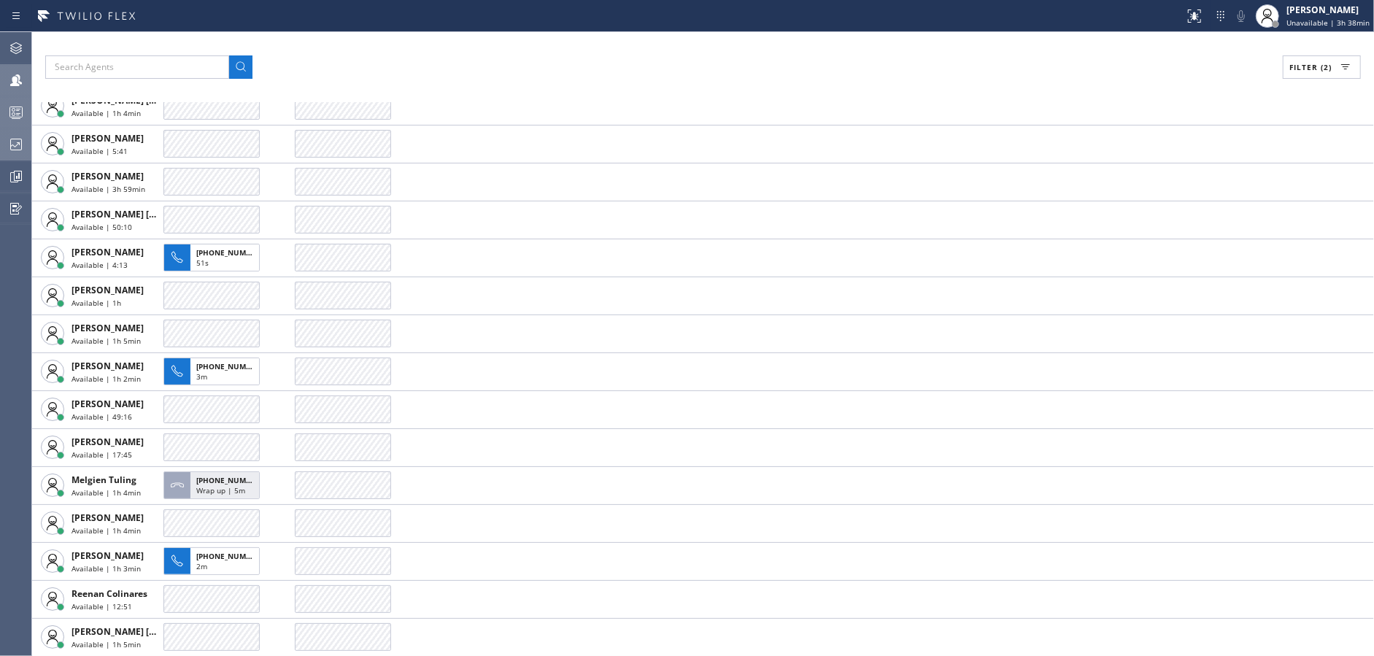
click at [1, 153] on div at bounding box center [16, 145] width 32 height 18
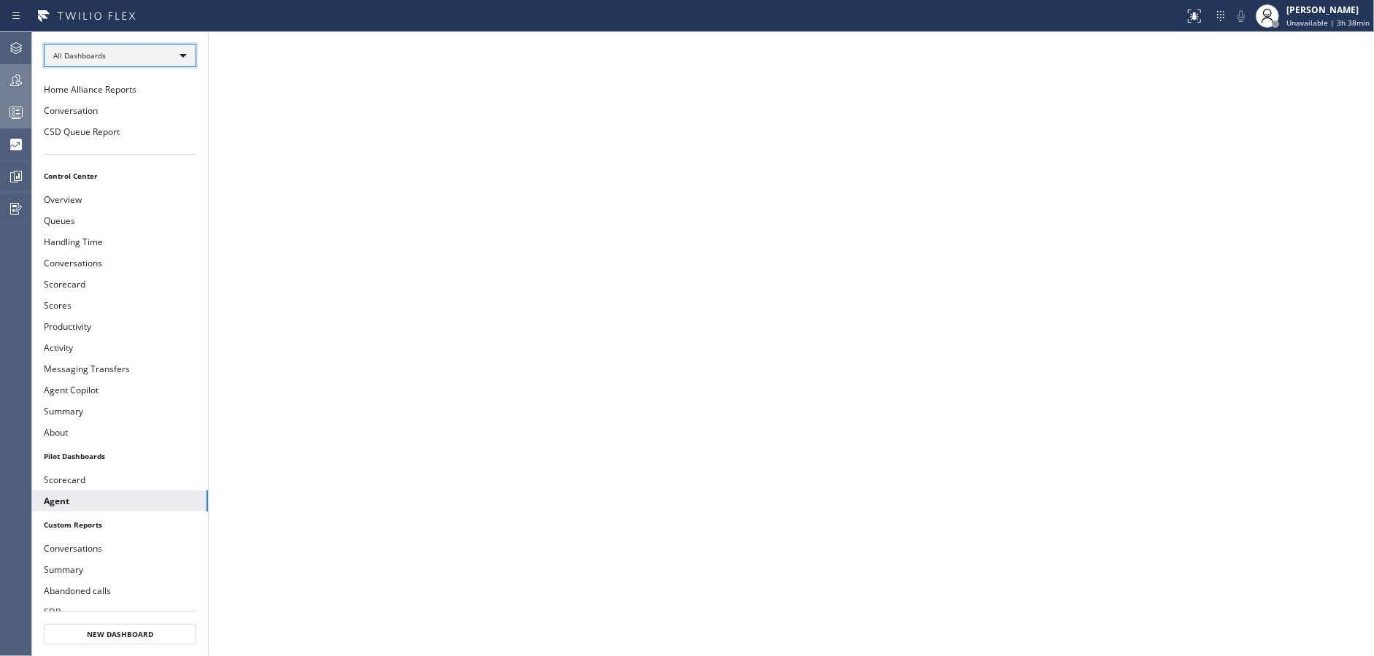
click at [152, 55] on div "All Dashboards" at bounding box center [120, 55] width 153 height 23
click at [139, 147] on li "Custom Reports" at bounding box center [120, 149] width 150 height 18
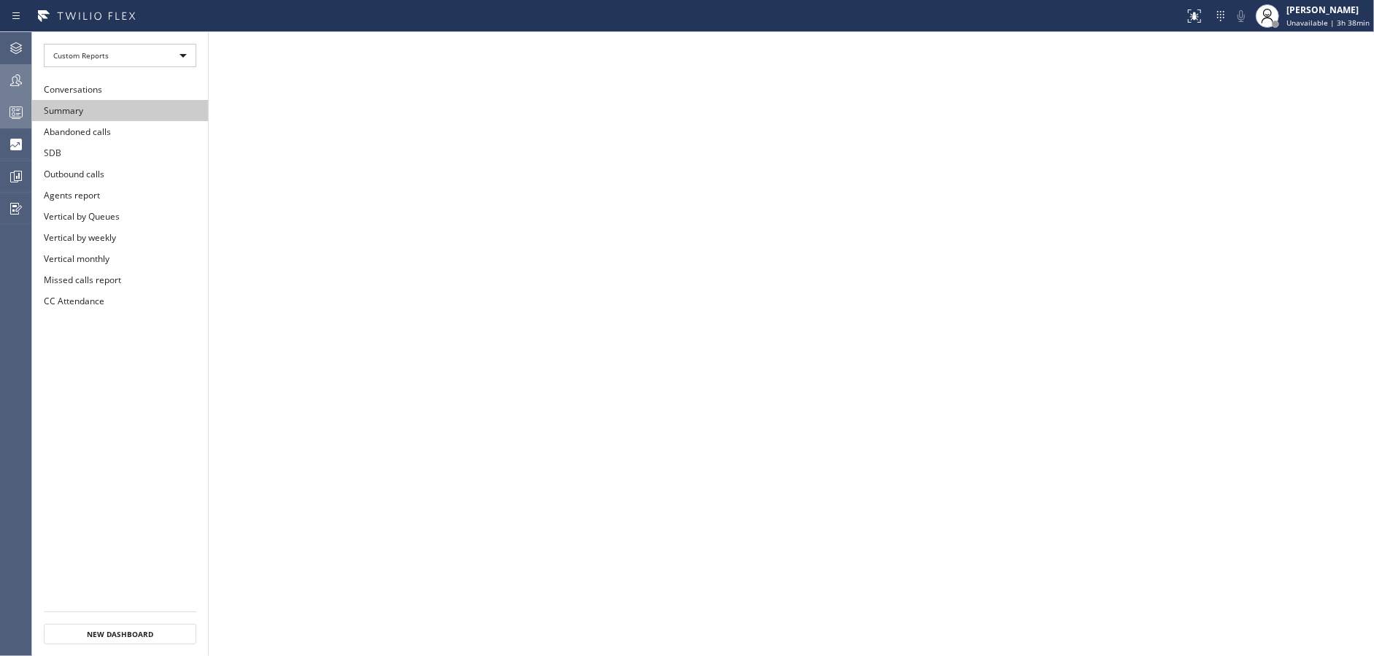
click at [137, 112] on button "Summary" at bounding box center [120, 110] width 176 height 21
click at [0, 114] on div at bounding box center [16, 113] width 32 height 18
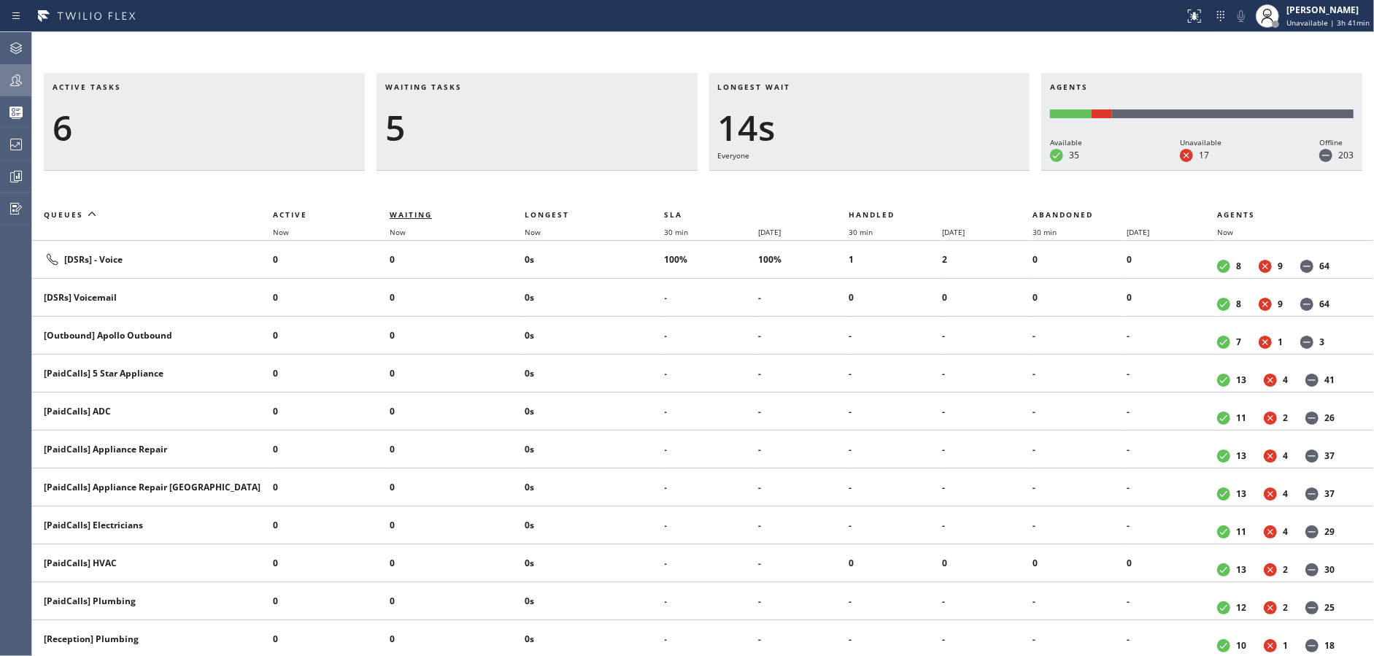
drag, startPoint x: 413, startPoint y: 223, endPoint x: 412, endPoint y: 212, distance: 10.3
click at [412, 221] on thead "Queues Active Waiting Longest SLA Handled Abandoned Agents Now Now Now 30 min […" at bounding box center [703, 223] width 1342 height 35
click at [458, 177] on div "Active tasks 6 Waiting tasks 5 Longest wait 15s Everyone Agents Available 35 Un…" at bounding box center [703, 364] width 1342 height 583
click at [410, 208] on th "Waiting" at bounding box center [457, 215] width 135 height 18
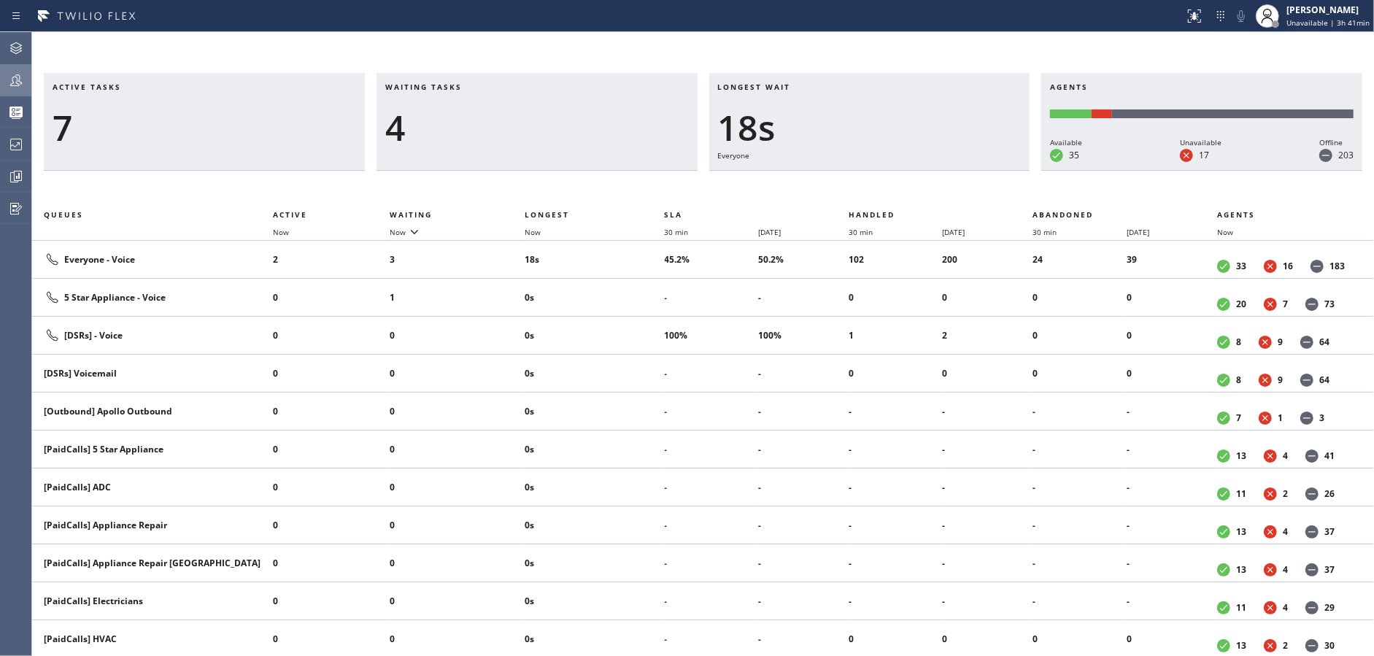
click at [6, 90] on div at bounding box center [16, 80] width 32 height 29
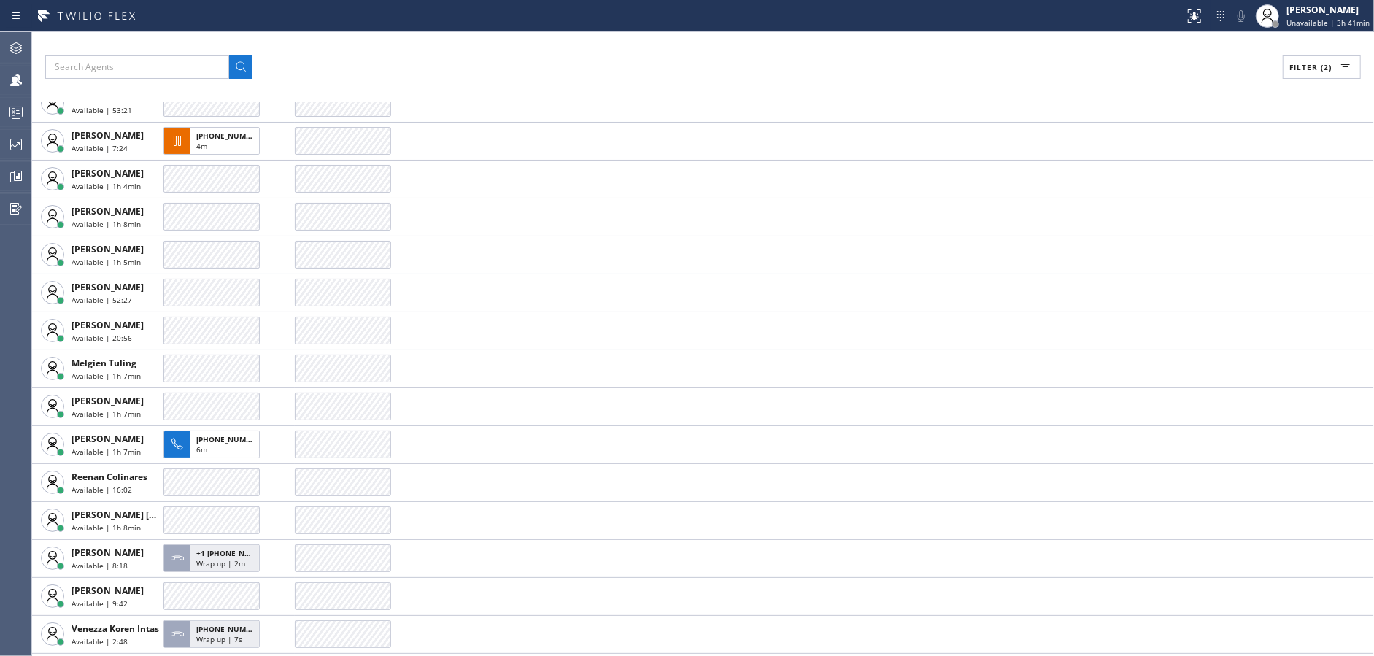
scroll to position [792, 0]
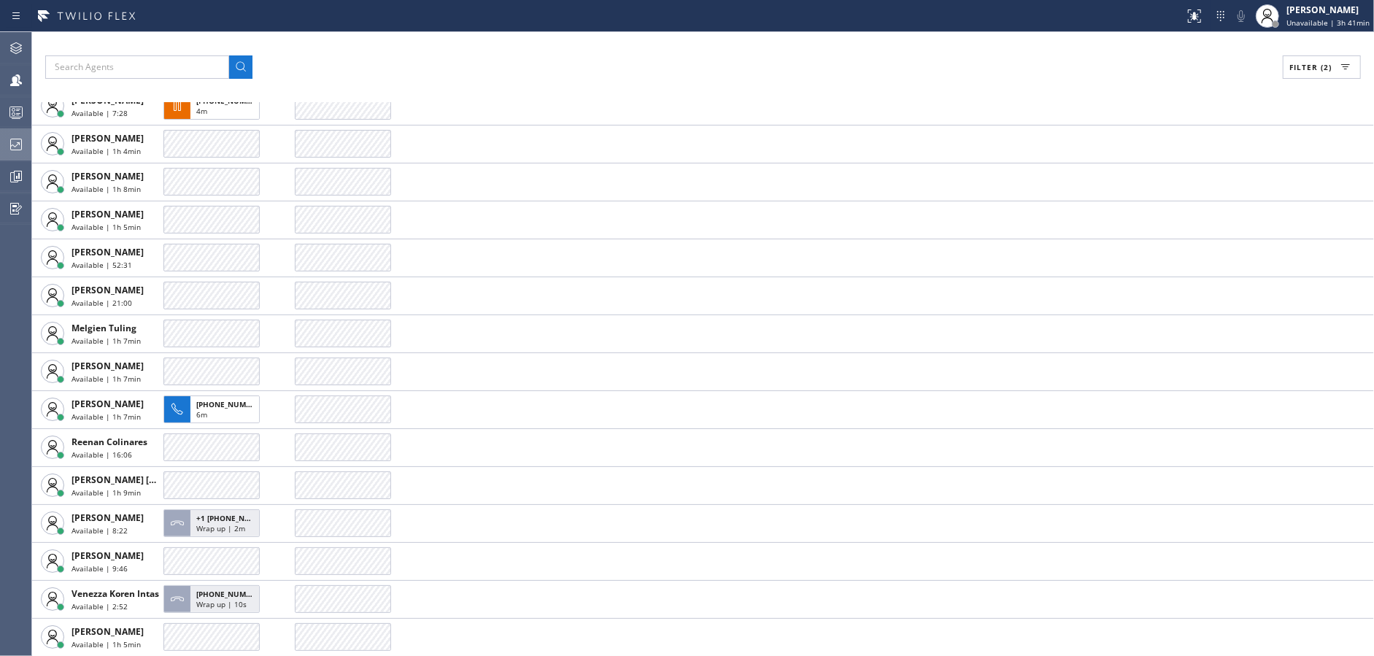
click at [13, 139] on icon at bounding box center [16, 145] width 12 height 12
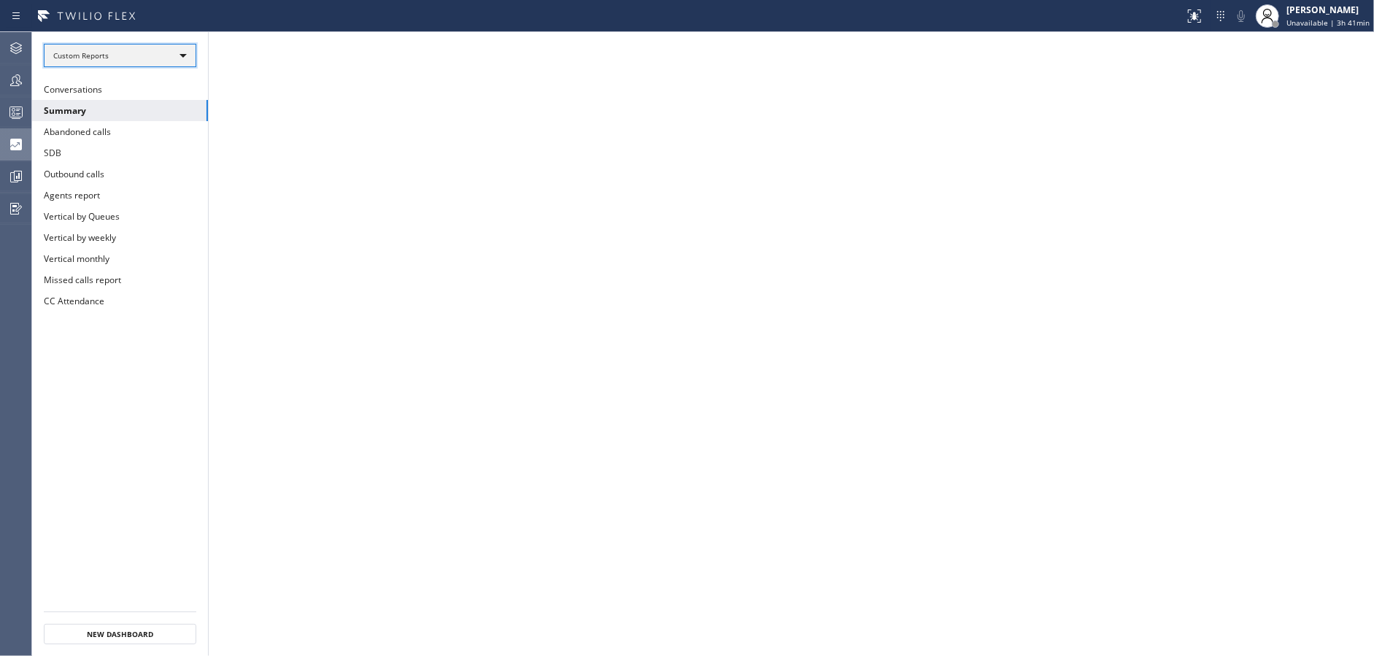
click at [123, 57] on div "Custom Reports" at bounding box center [120, 55] width 153 height 23
click at [136, 143] on li "Custom Reports" at bounding box center [120, 149] width 150 height 18
click at [132, 111] on button "Summary" at bounding box center [120, 110] width 176 height 21
